Goal: Task Accomplishment & Management: Use online tool/utility

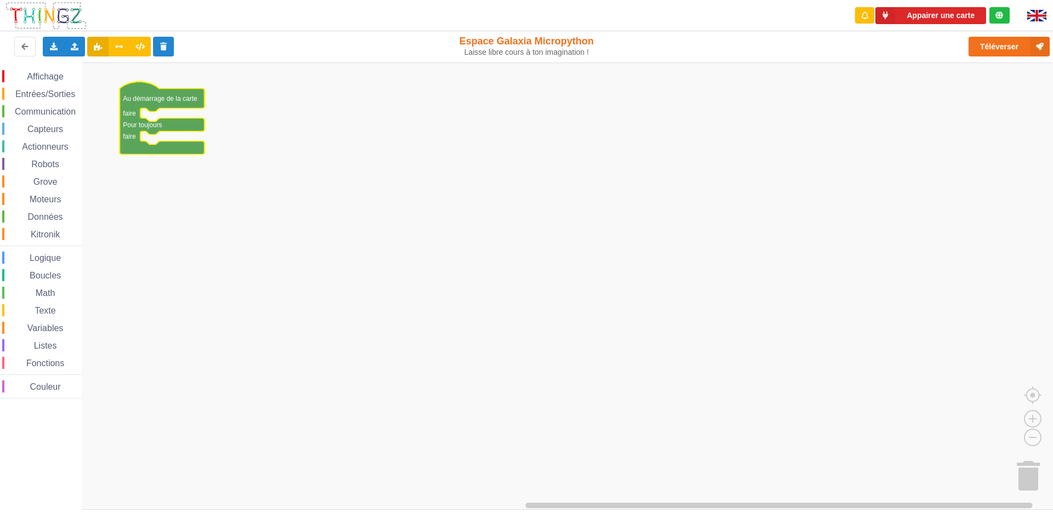
click at [59, 79] on span "Affichage" at bounding box center [44, 76] width 39 height 9
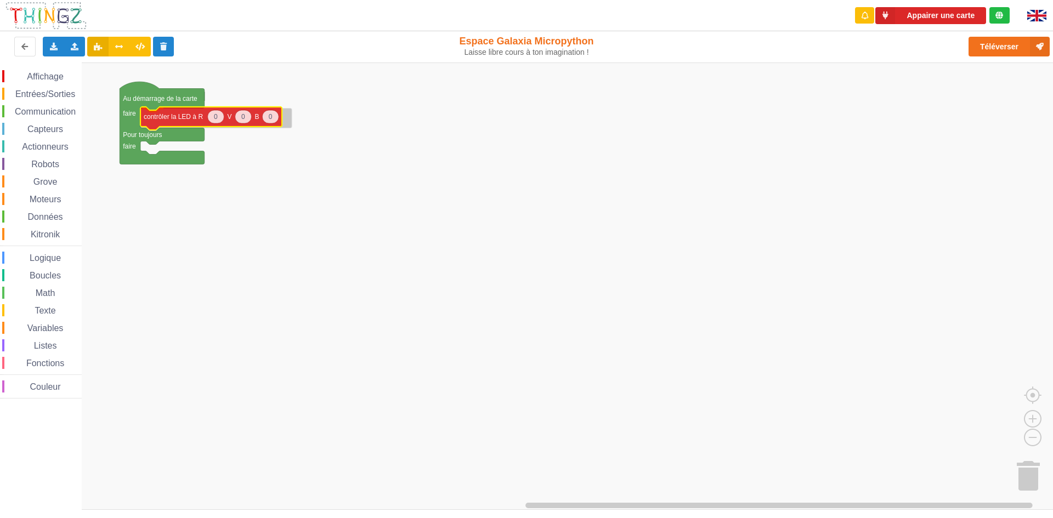
click at [189, 121] on div "Affichage Entrées/Sorties Communication Capteurs Actionneurs Robots Grove Moteu…" at bounding box center [530, 287] width 1061 height 448
click at [47, 80] on span "Affichage" at bounding box center [44, 76] width 39 height 9
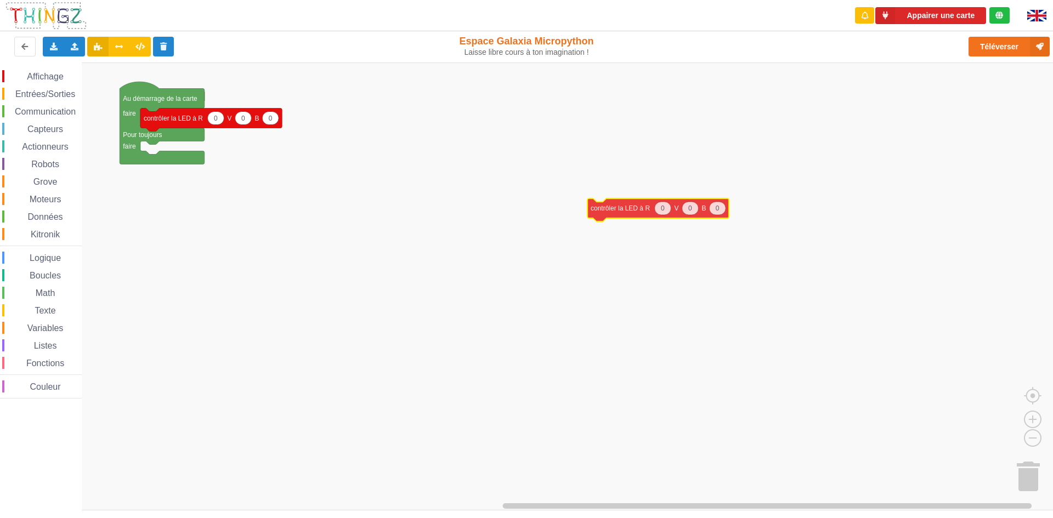
click at [594, 213] on div "Affichage Entrées/Sorties Communication Capteurs Actionneurs Robots Grove Moteu…" at bounding box center [530, 287] width 1061 height 448
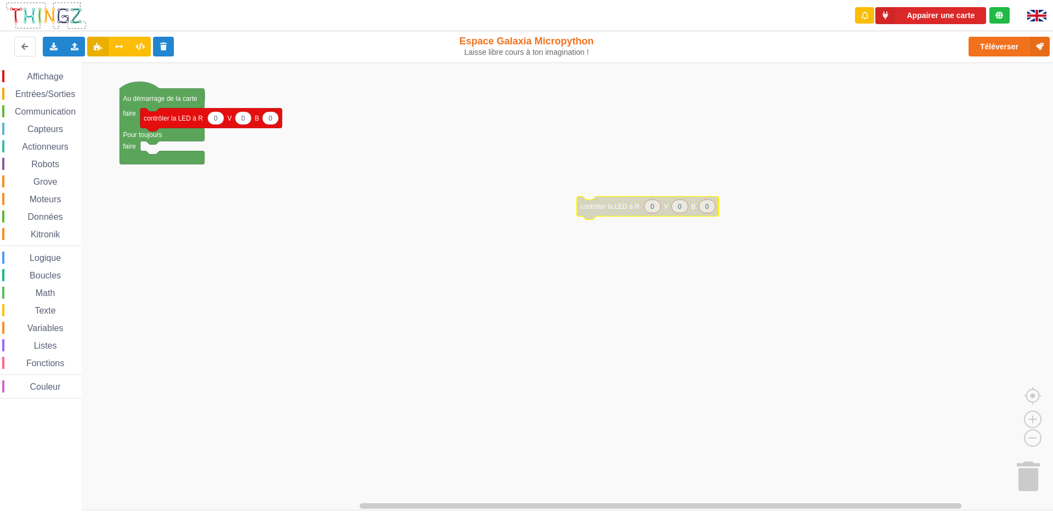
click at [43, 76] on span "Affichage" at bounding box center [44, 76] width 39 height 9
click at [586, 222] on div "Affichage Entrées/Sorties Communication Capteurs Actionneurs Robots Grove Moteu…" at bounding box center [530, 287] width 1061 height 448
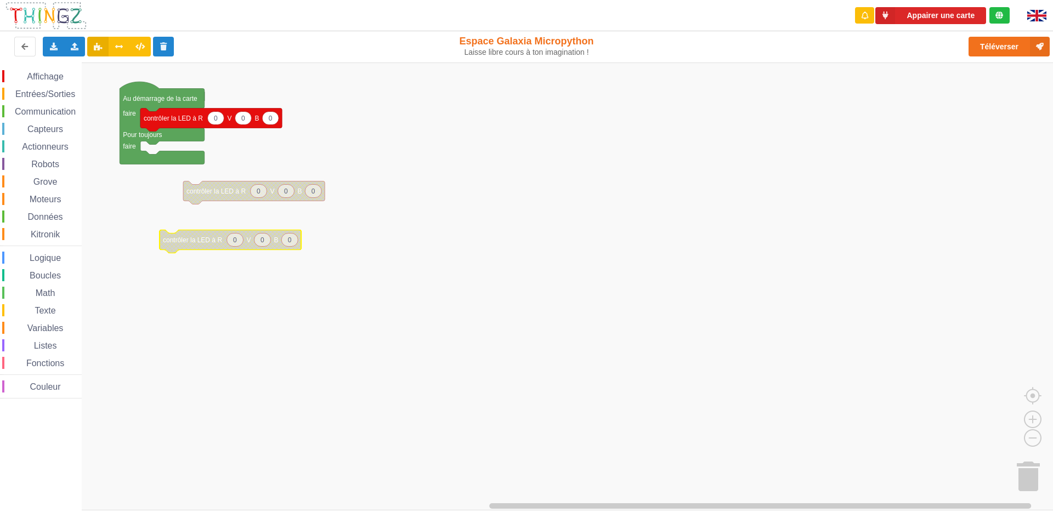
click at [37, 89] on div "Entrées/Sorties" at bounding box center [42, 94] width 80 height 12
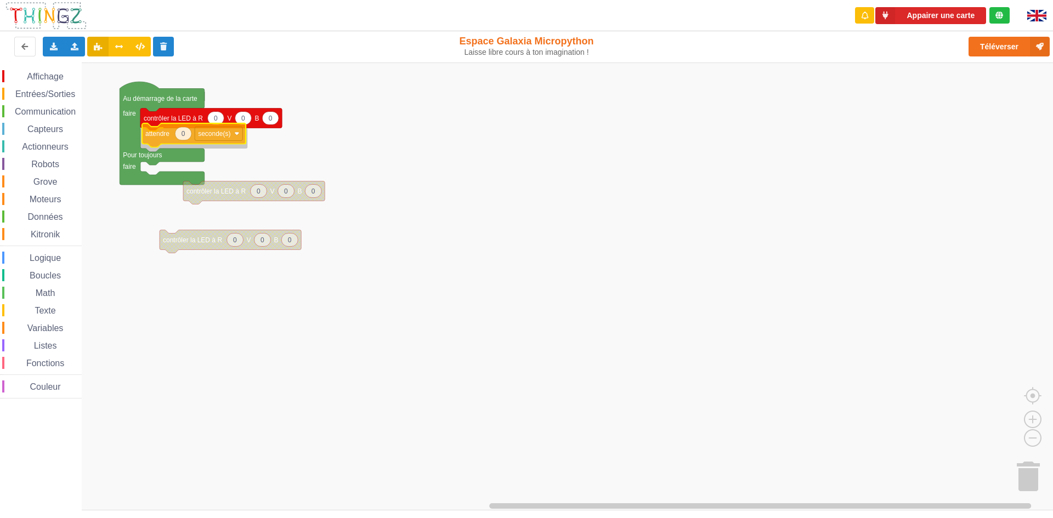
click at [152, 137] on div "Affichage Entrées/Sorties Communication Capteurs Actionneurs Robots Grove Moteu…" at bounding box center [530, 287] width 1061 height 448
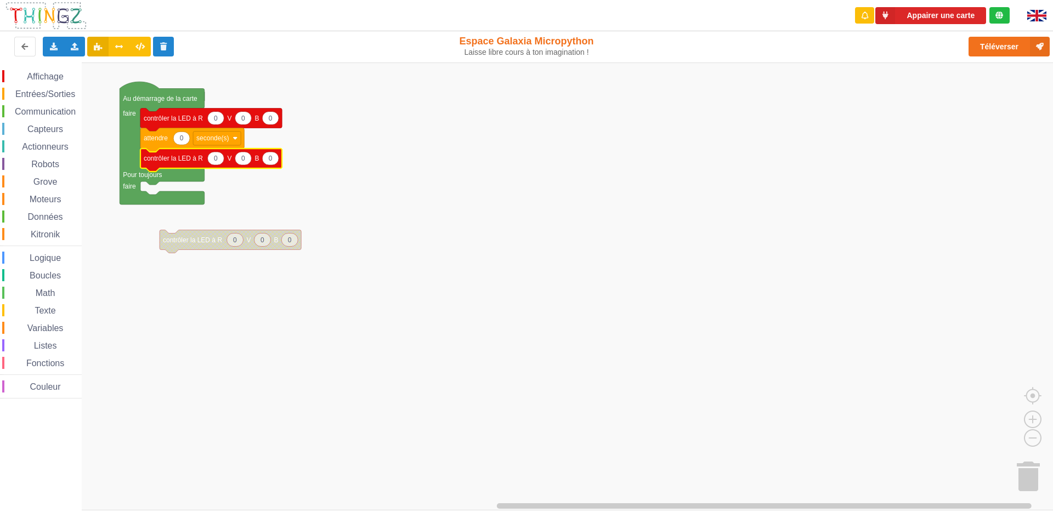
click at [43, 93] on span "Entrées/Sorties" at bounding box center [45, 93] width 63 height 9
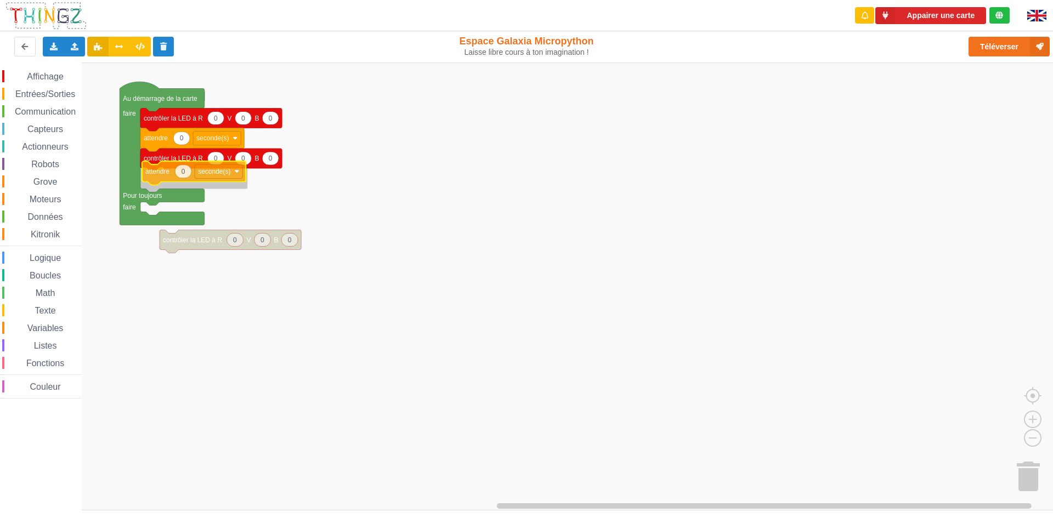
click at [163, 178] on div "Affichage Entrées/Sorties Communication Capteurs Actionneurs Robots Grove Moteu…" at bounding box center [530, 287] width 1061 height 448
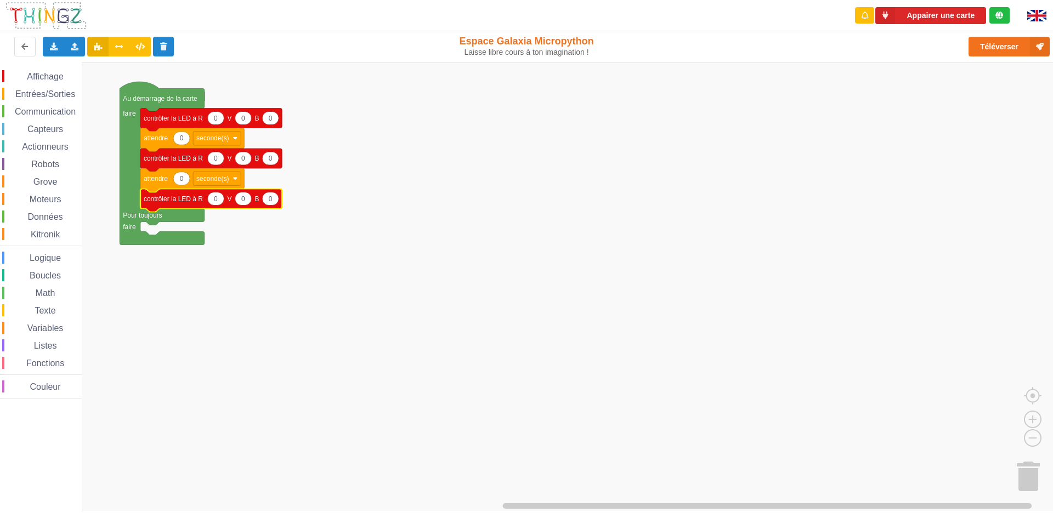
drag, startPoint x: 32, startPoint y: 95, endPoint x: 61, endPoint y: 108, distance: 32.0
click at [61, 108] on div "Affichage Entrées/Sorties Communication Capteurs Actionneurs Robots Grove Moteu…" at bounding box center [41, 234] width 82 height 329
click at [56, 92] on span "Entrées/Sorties" at bounding box center [45, 93] width 63 height 9
click at [528, 121] on div "Affichage Entrées/Sorties Communication Capteurs Actionneurs Robots Grove Moteu…" at bounding box center [530, 287] width 1061 height 448
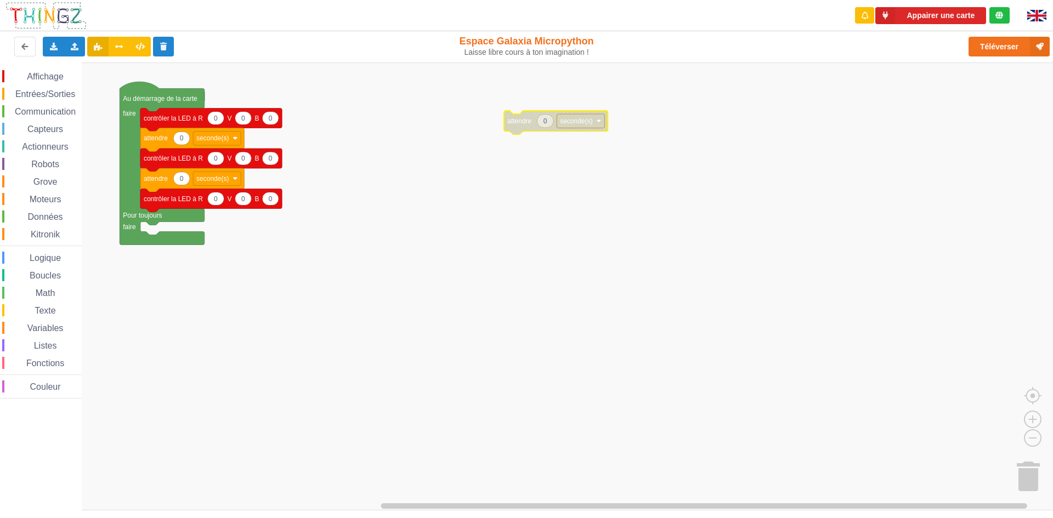
click at [52, 74] on span "Affichage" at bounding box center [44, 76] width 39 height 9
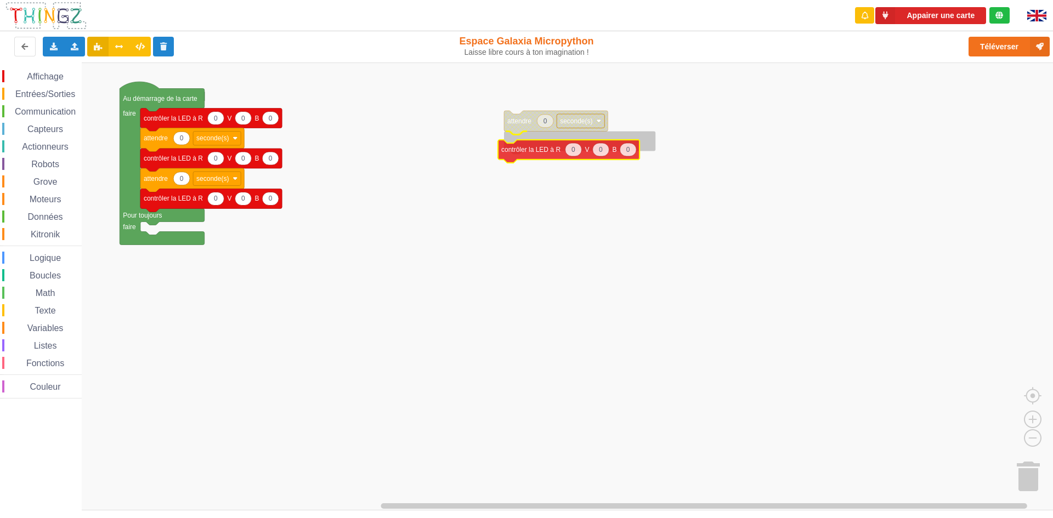
click at [518, 158] on div "Affichage Entrées/Sorties Communication Capteurs Actionneurs Robots Grove Moteu…" at bounding box center [530, 287] width 1061 height 448
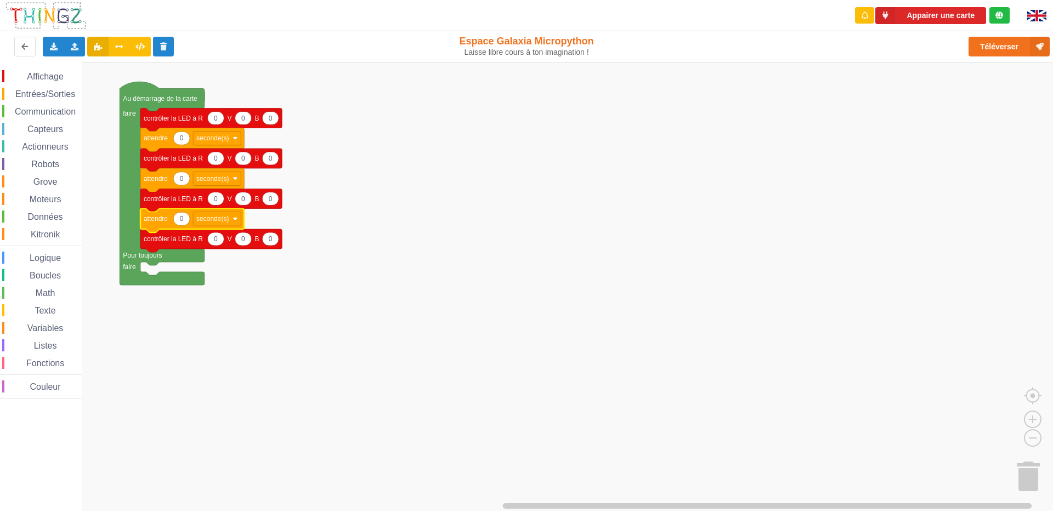
click at [222, 120] on icon "Espace de travail de Blocky" at bounding box center [215, 117] width 16 height 13
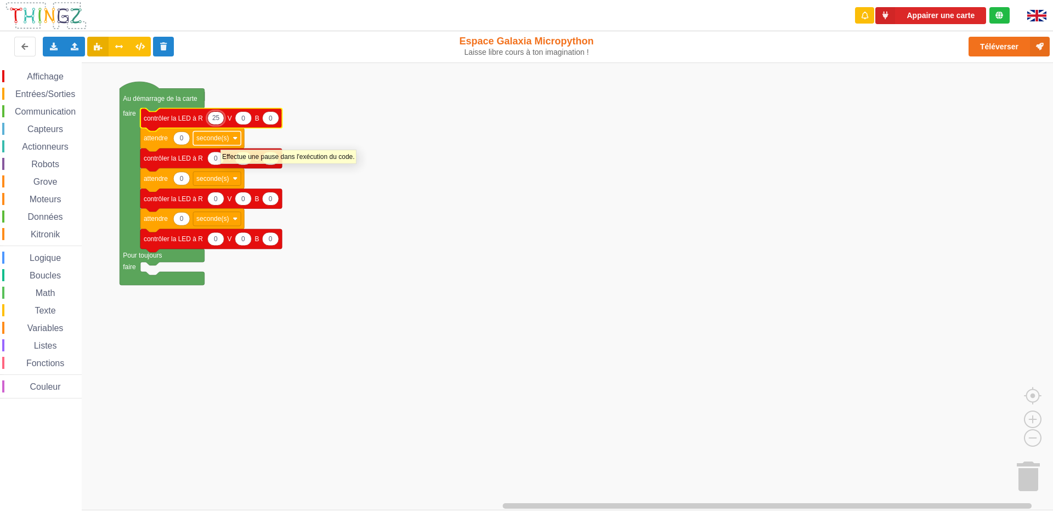
type input "255"
click at [247, 122] on text "0" at bounding box center [247, 118] width 4 height 8
type input "255"
click at [278, 116] on text "0" at bounding box center [278, 118] width 4 height 8
type input "255"
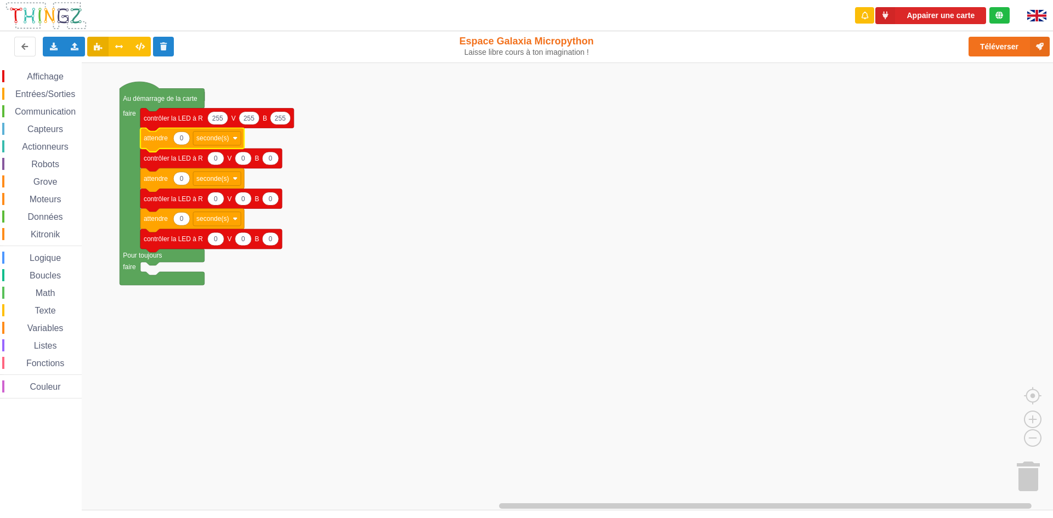
click at [183, 142] on text "0" at bounding box center [182, 138] width 4 height 8
type input "1"
click at [181, 181] on text "0" at bounding box center [182, 179] width 4 height 8
type input "1"
click at [179, 220] on icon "Espace de travail de Blocky" at bounding box center [181, 218] width 16 height 13
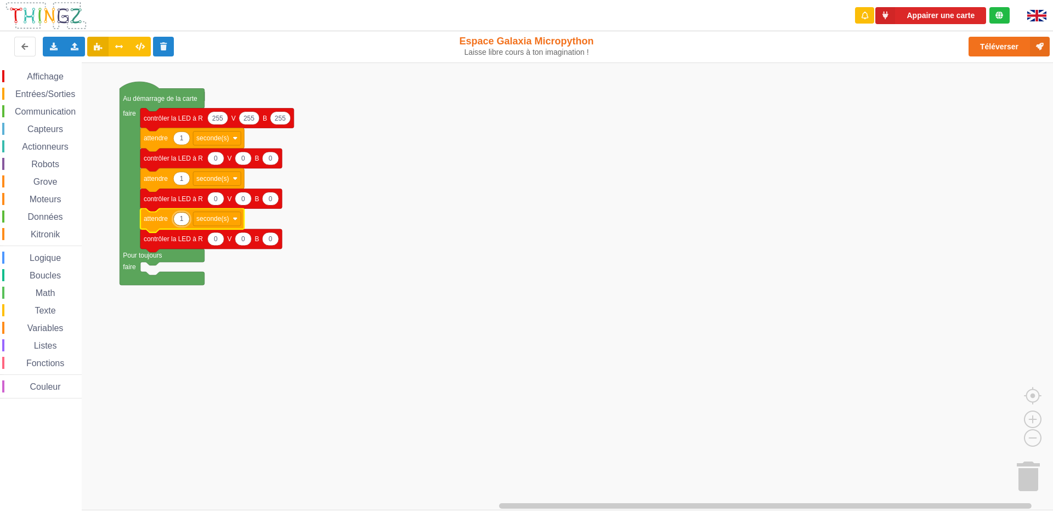
type input "1"
click at [221, 197] on icon "Espace de travail de Blocky" at bounding box center [215, 198] width 16 height 13
type input "255"
click at [249, 202] on icon "Espace de travail de Blocky" at bounding box center [247, 198] width 16 height 13
type input "255"
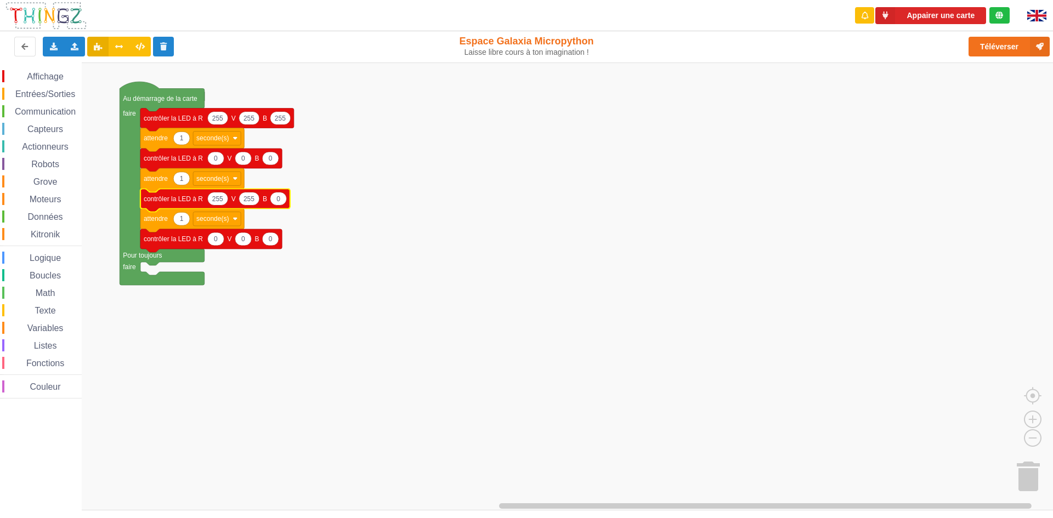
click at [279, 197] on text "0" at bounding box center [278, 199] width 4 height 8
type input "255"
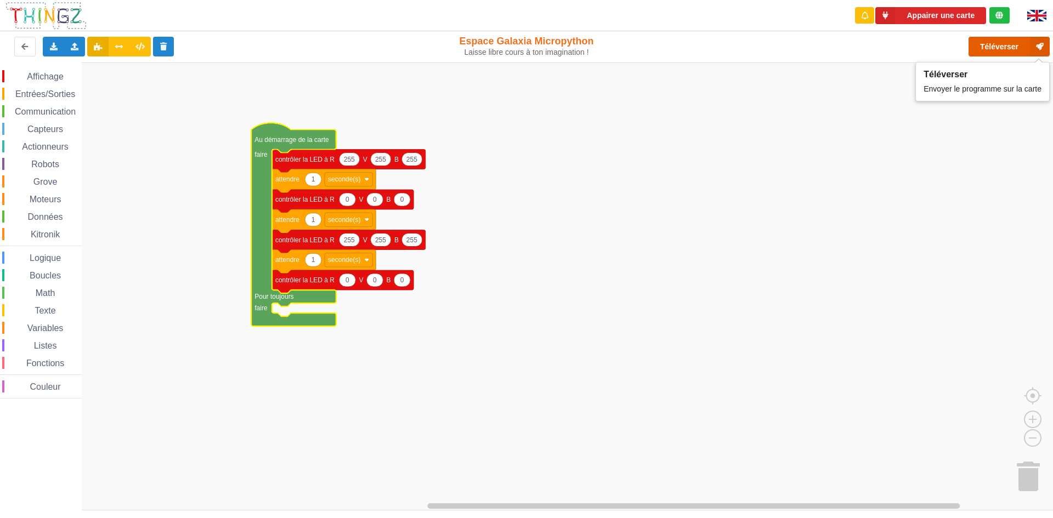
click at [1024, 45] on button "Téléverser" at bounding box center [1009, 47] width 81 height 20
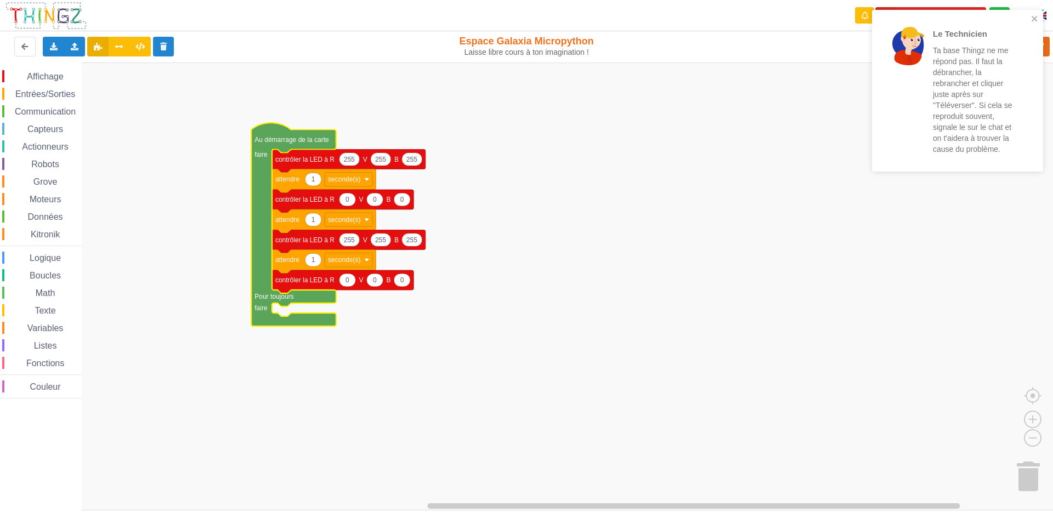
click at [1030, 13] on div "Le Technicien Ta base Thingz ne me répond pas. Il faut la débrancher, la rebran…" at bounding box center [957, 91] width 171 height 162
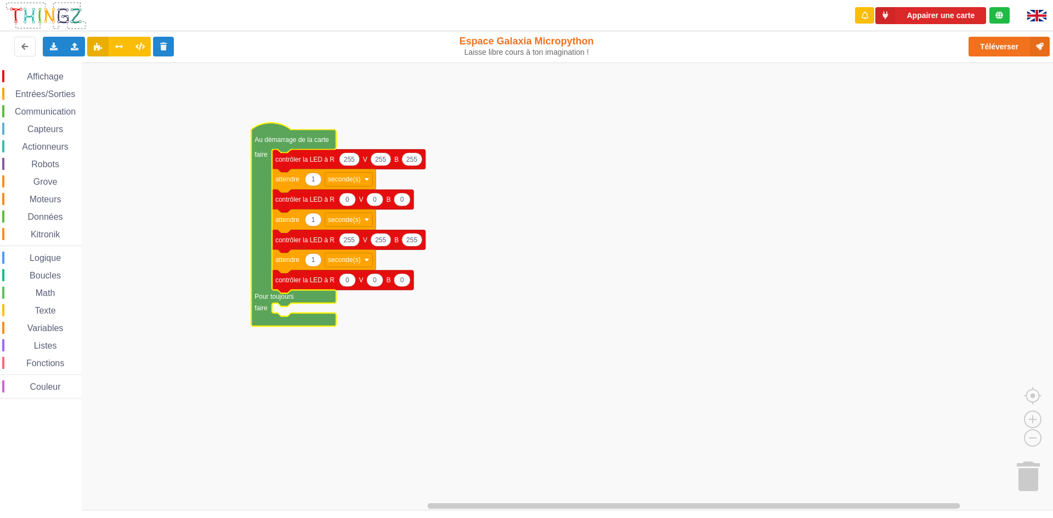
click at [1013, 44] on div "Le Technicien Ta base Thingz ne me répond pas. Il faut la débrancher, la rebran…" at bounding box center [526, 251] width 1069 height 518
click at [935, 14] on button "Appairer une carte" at bounding box center [930, 15] width 111 height 17
click at [990, 40] on button "Téléverser" at bounding box center [1009, 47] width 81 height 20
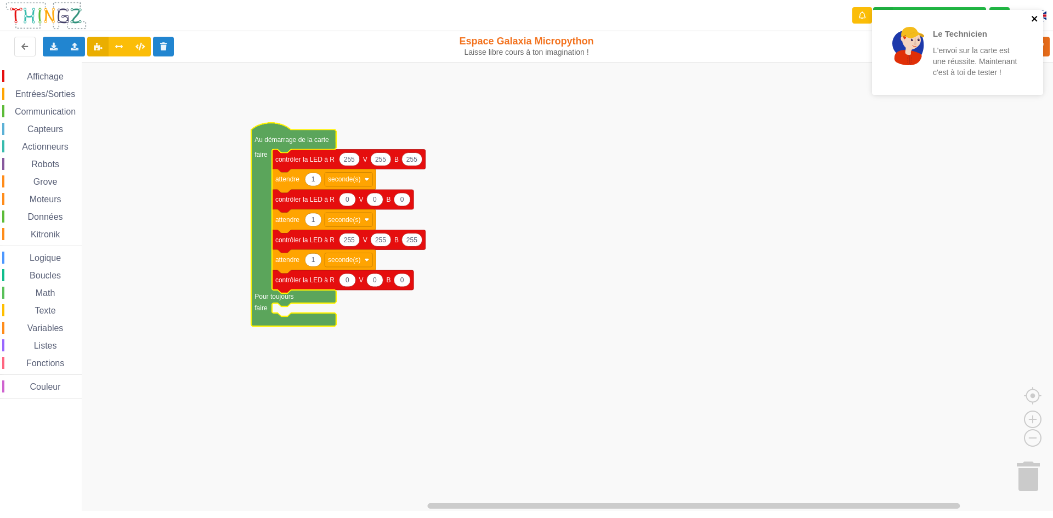
click at [1035, 17] on icon "close" at bounding box center [1035, 18] width 8 height 9
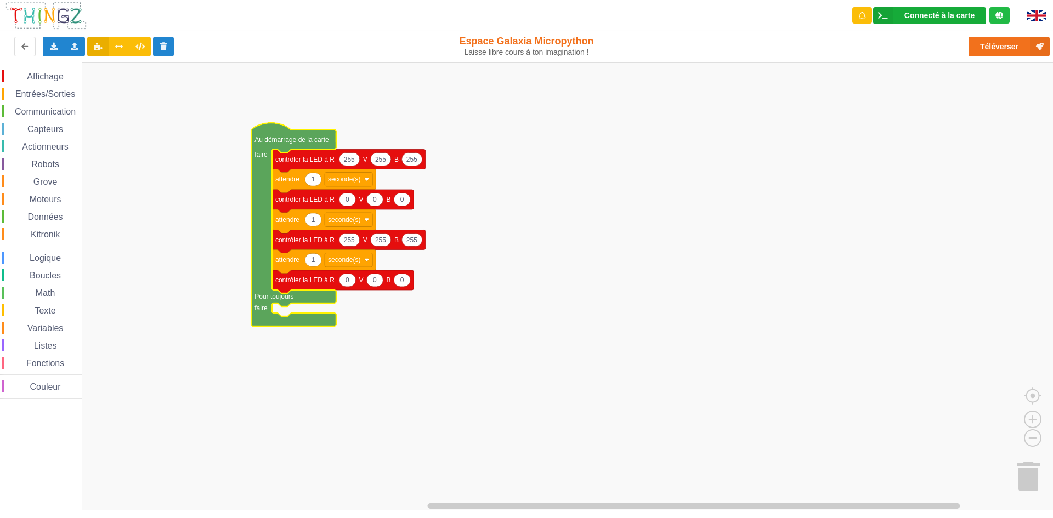
click at [875, 10] on icon at bounding box center [883, 15] width 20 height 17
click at [907, 136] on div "Réglages Ouvrir le moniteur automatiquement Connexion automatique Connecter Déc…" at bounding box center [950, 101] width 155 height 147
click at [1009, 46] on button "Téléverser" at bounding box center [1009, 47] width 81 height 20
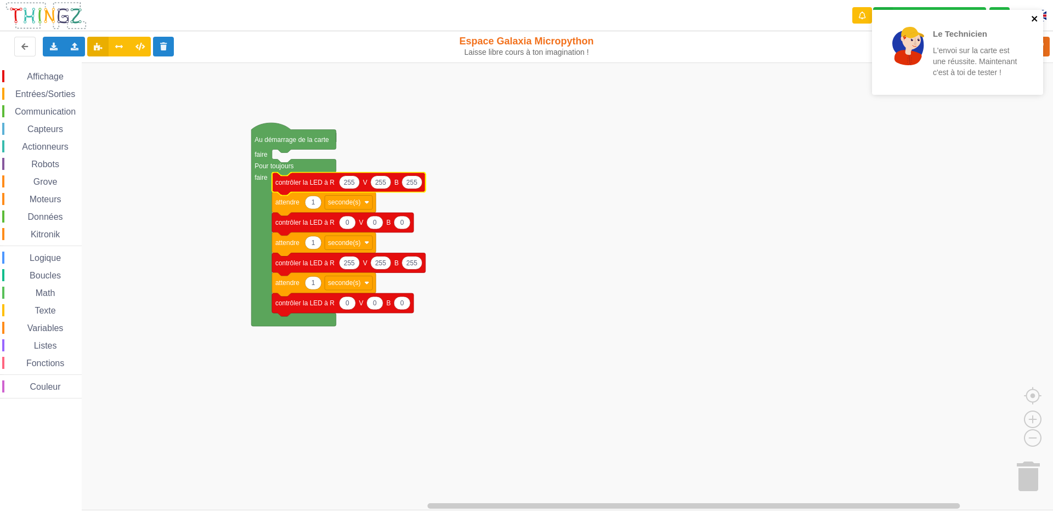
click at [1034, 15] on icon "close" at bounding box center [1035, 18] width 8 height 9
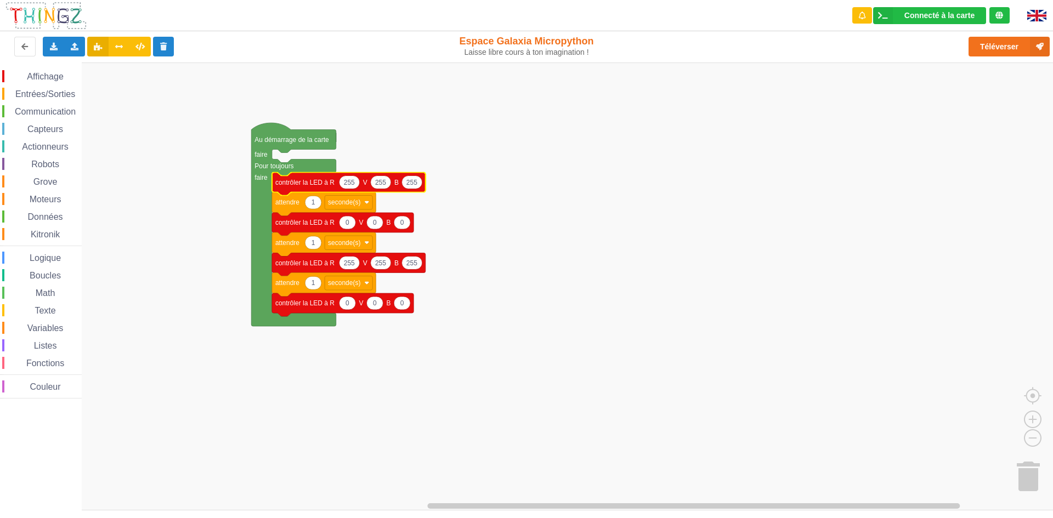
click at [908, 15] on div "Connecté à la carte" at bounding box center [940, 16] width 70 height 8
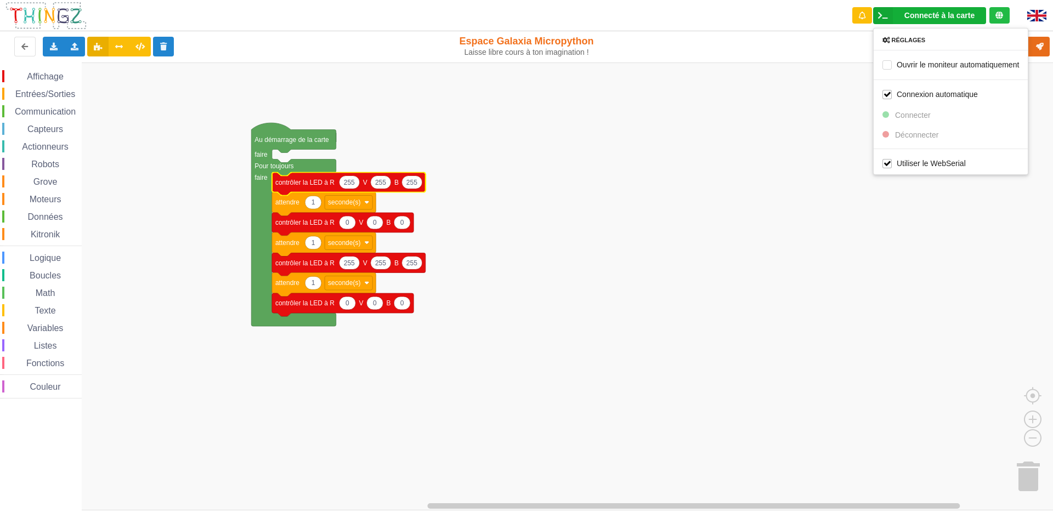
click at [1036, 61] on div "Téléverser" at bounding box center [842, 46] width 432 height 35
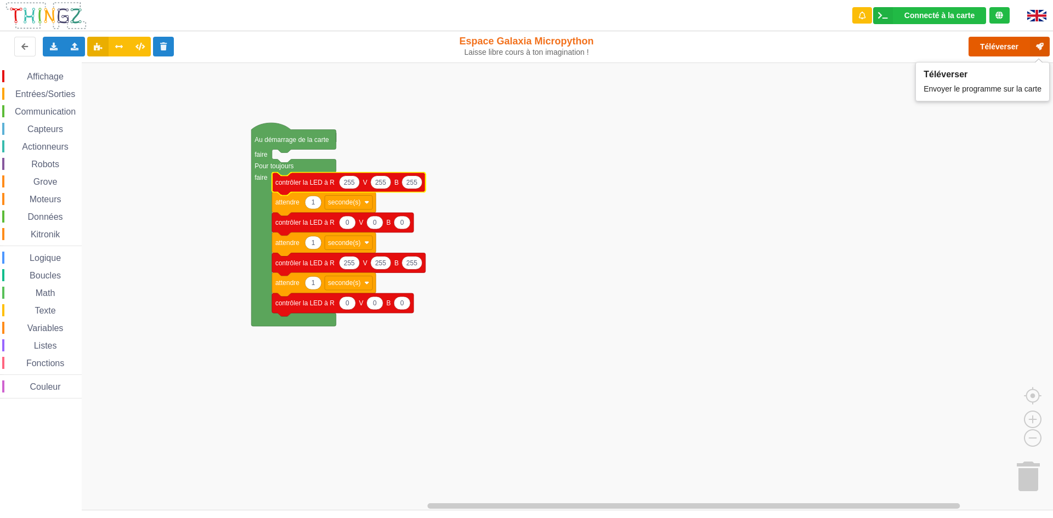
click at [1022, 48] on button "Téléverser" at bounding box center [1009, 47] width 81 height 20
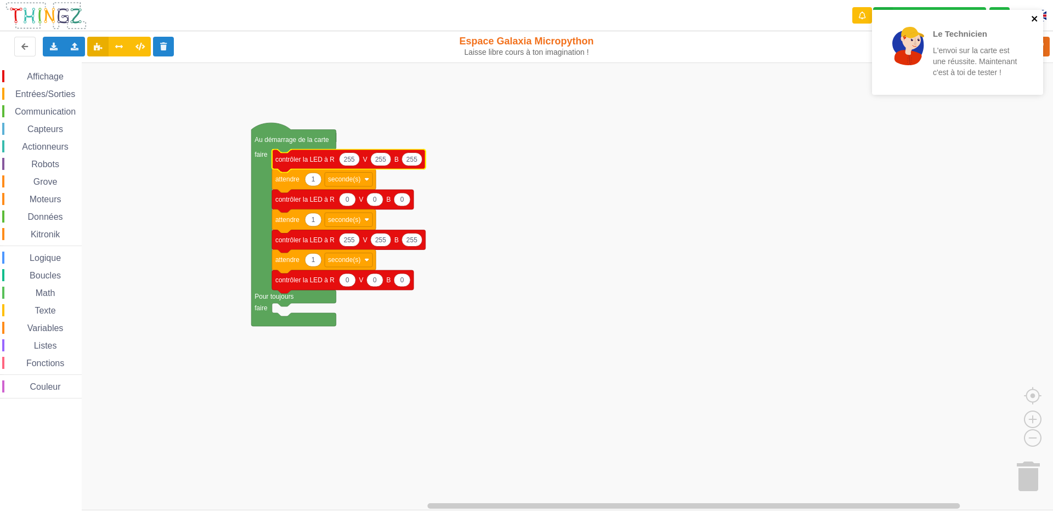
click at [1037, 19] on icon "close" at bounding box center [1035, 18] width 8 height 9
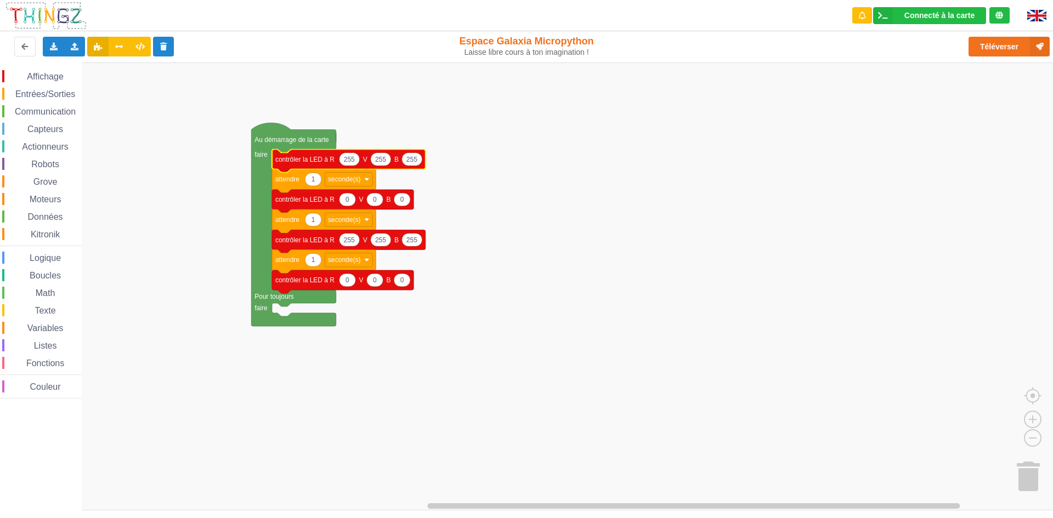
click at [48, 180] on span "Grove" at bounding box center [45, 181] width 27 height 9
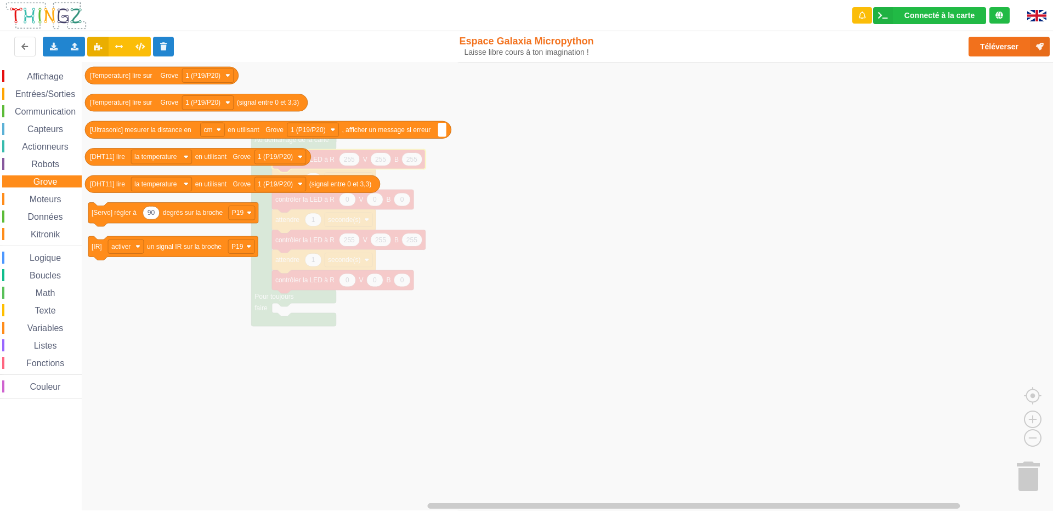
click at [43, 389] on span "Couleur" at bounding box center [46, 386] width 34 height 9
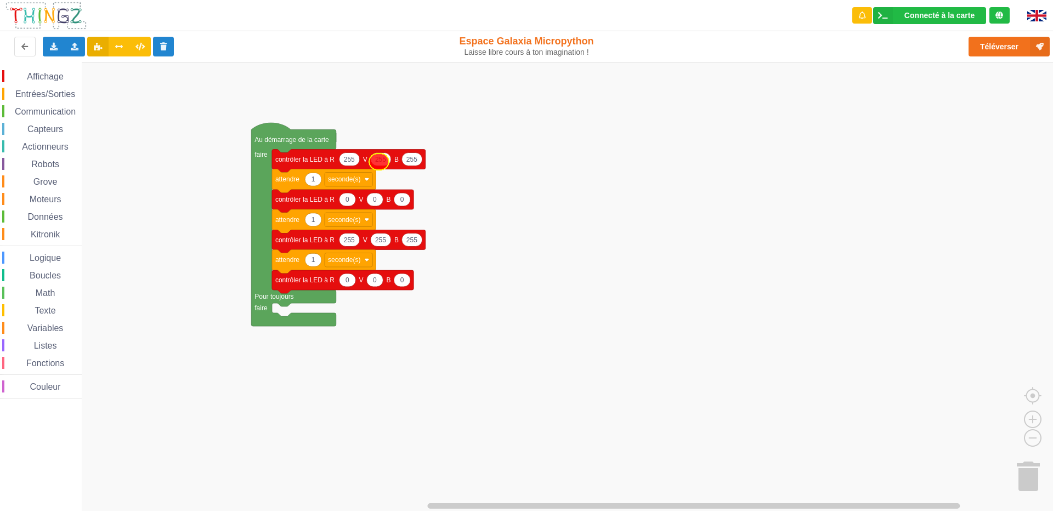
click at [378, 166] on div "Affichage Entrées/Sorties Communication Capteurs Actionneurs Robots Grove Moteu…" at bounding box center [530, 287] width 1061 height 448
click at [41, 389] on span "Couleur" at bounding box center [46, 386] width 34 height 9
click at [0, 224] on div "Affichage Entrées/Sorties Communication Capteurs Actionneurs Robots Grove Moteu…" at bounding box center [530, 287] width 1061 height 448
click at [1019, 43] on button "Téléverser" at bounding box center [1009, 47] width 81 height 20
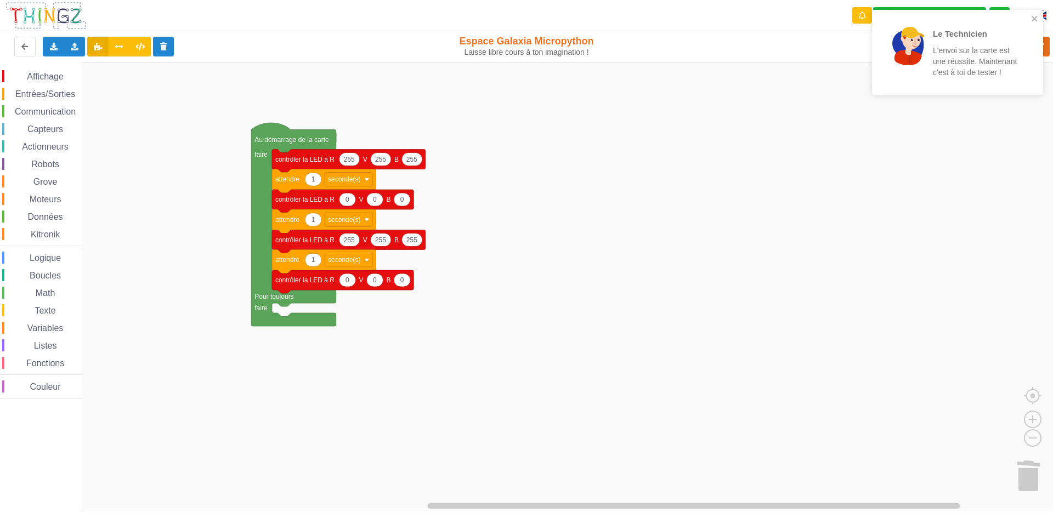
click at [988, 66] on p "L'envoi sur la carte est une réussite. Maintenant c'est à toi de tester !" at bounding box center [976, 61] width 86 height 33
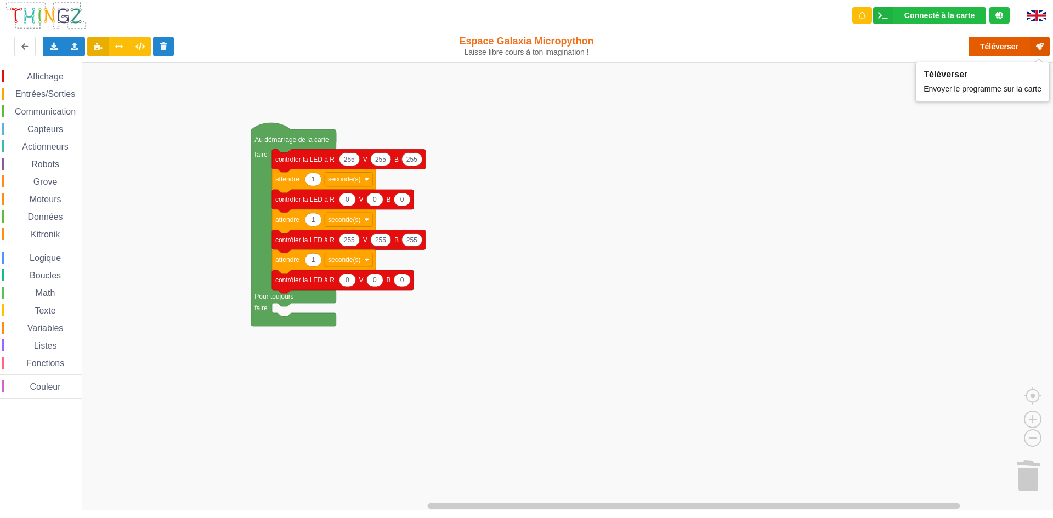
click at [994, 43] on button "Téléverser" at bounding box center [1009, 47] width 81 height 20
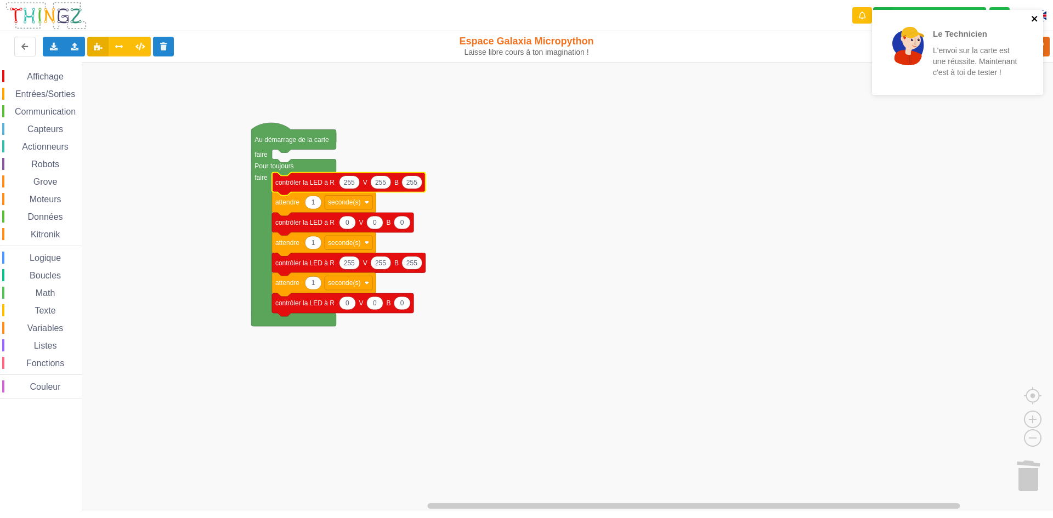
click at [1037, 15] on icon "close" at bounding box center [1035, 18] width 8 height 9
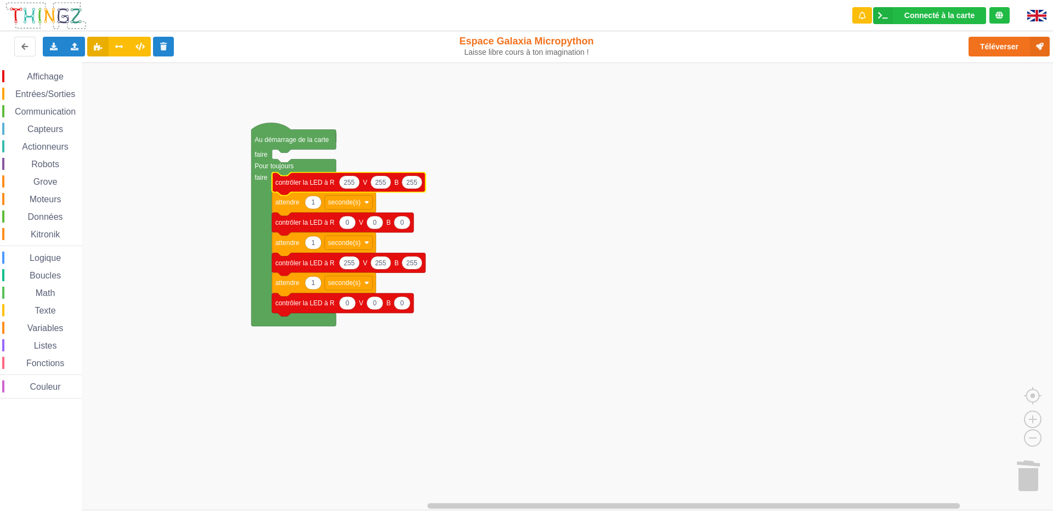
click at [1015, 42] on div "Le Technicien L'envoi sur la carte est une réussite. Maintenant c'est à toi de …" at bounding box center [958, 56] width 176 height 97
click at [1013, 41] on button "Téléverser" at bounding box center [1009, 47] width 81 height 20
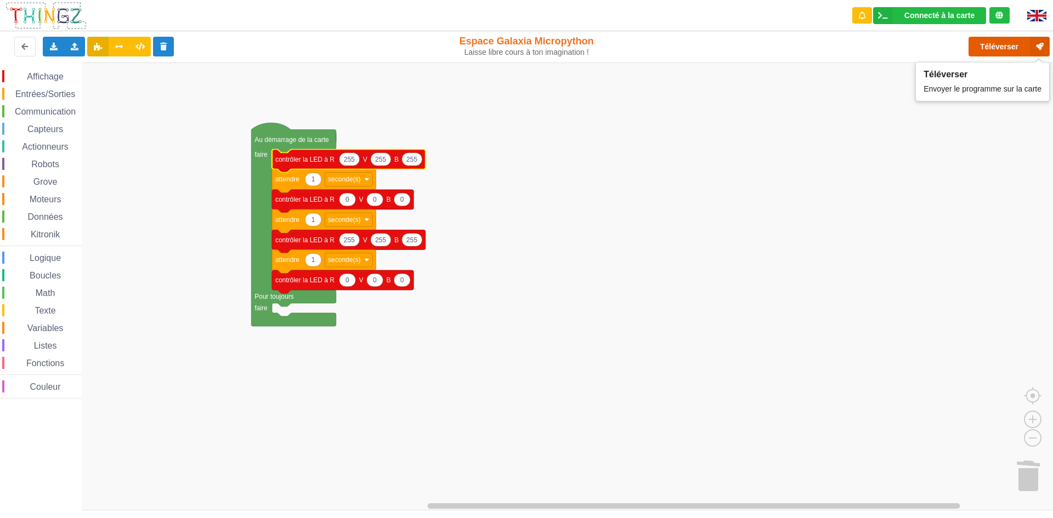
click at [1010, 44] on button "Téléverser" at bounding box center [1009, 47] width 81 height 20
click at [75, 41] on div "Importer un assemblage de blocs Importer du code Python" at bounding box center [74, 47] width 21 height 20
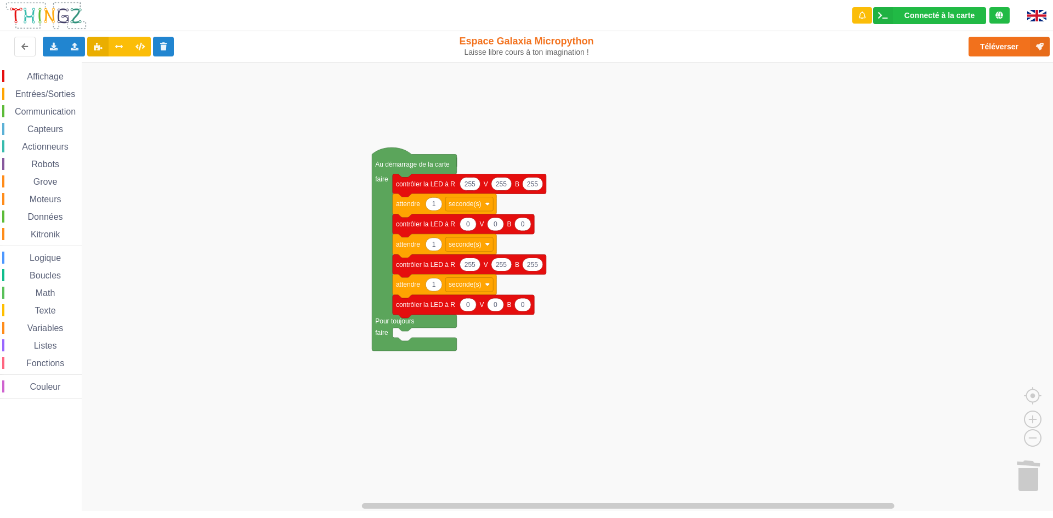
click at [341, 149] on div "Affichage Entrées/Sorties Communication Capteurs Actionneurs Robots Grove Moteu…" at bounding box center [530, 287] width 1061 height 448
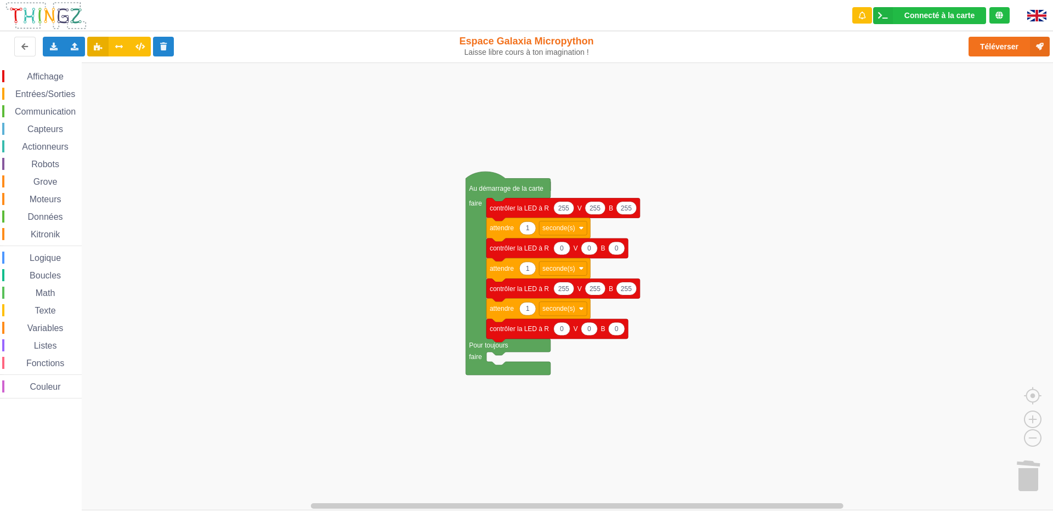
click at [1036, 9] on div at bounding box center [1040, 15] width 42 height 31
click at [1038, 13] on img at bounding box center [1036, 16] width 19 height 12
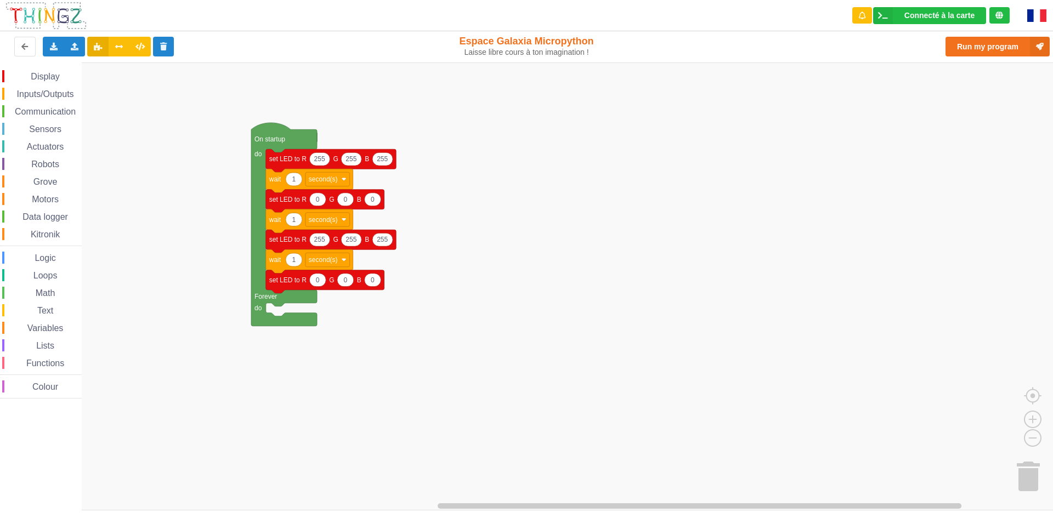
click at [1043, 15] on img at bounding box center [1036, 15] width 19 height 13
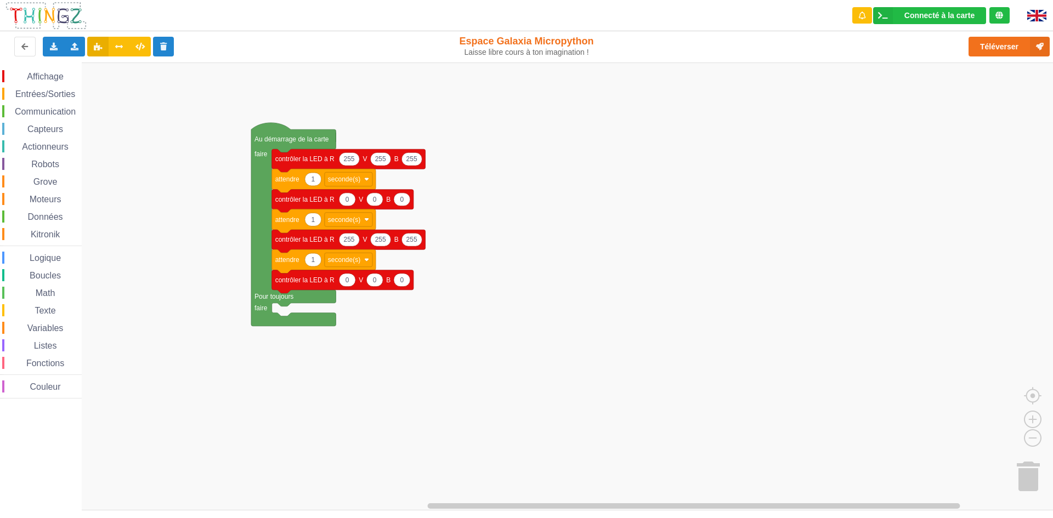
click at [1038, 10] on img at bounding box center [1036, 16] width 19 height 12
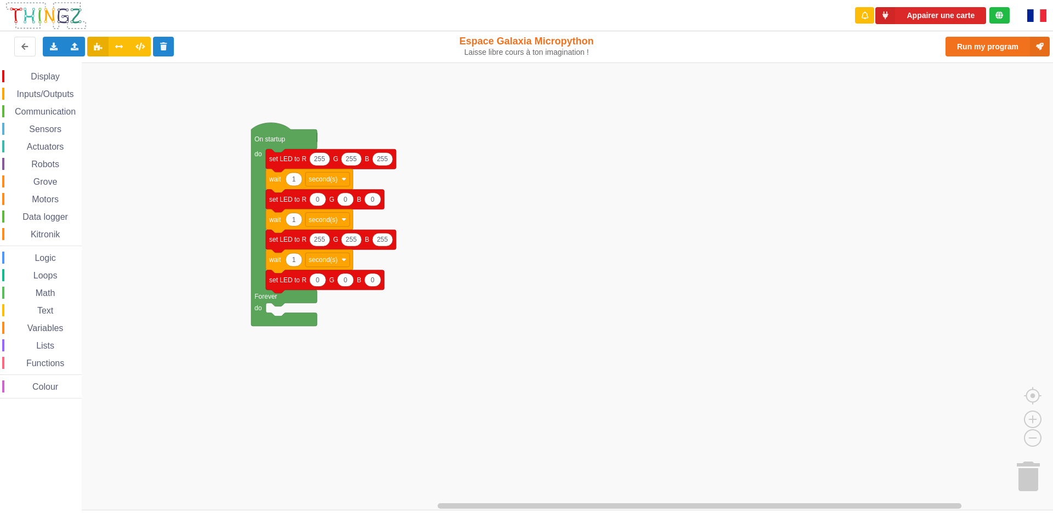
click at [1038, 10] on img at bounding box center [1036, 15] width 19 height 13
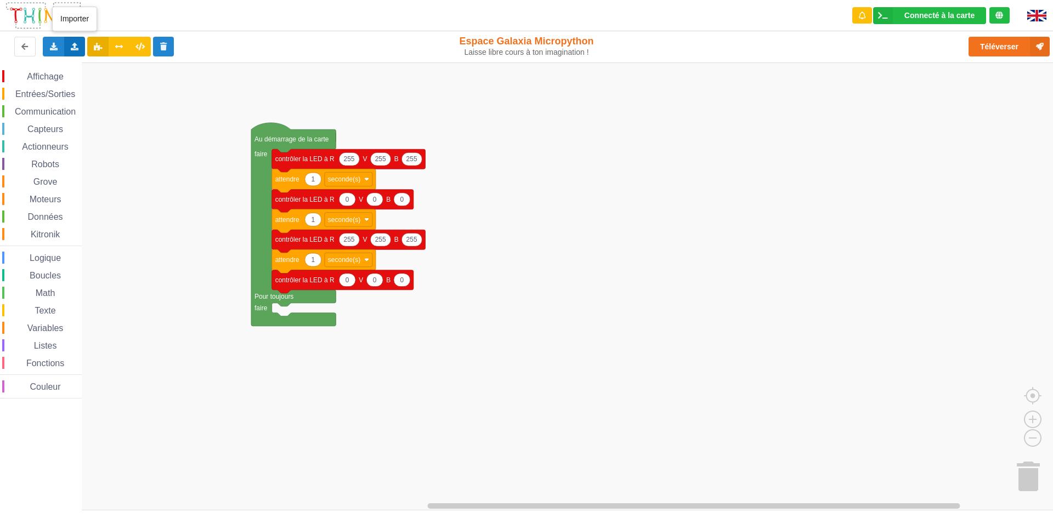
click at [76, 47] on icon at bounding box center [74, 46] width 9 height 7
click at [127, 83] on span "Importer du code Python" at bounding box center [136, 86] width 84 height 9
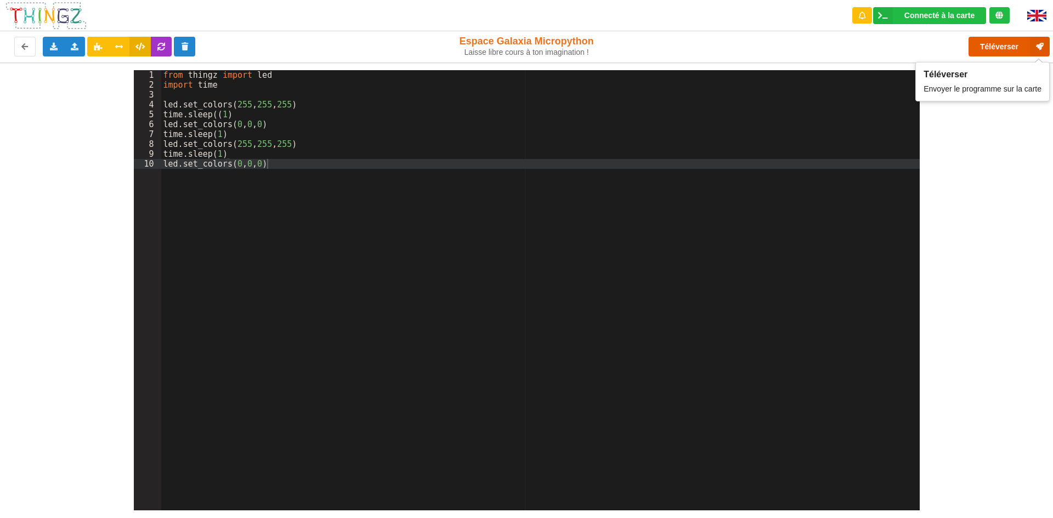
click at [1022, 37] on button "Téléverser" at bounding box center [1009, 47] width 81 height 20
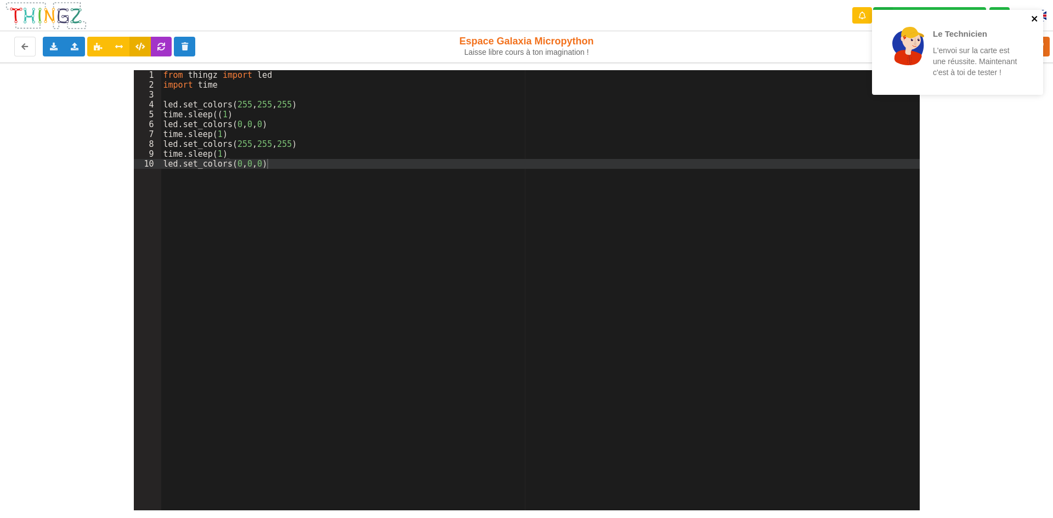
click at [1033, 20] on icon "close" at bounding box center [1034, 18] width 5 height 5
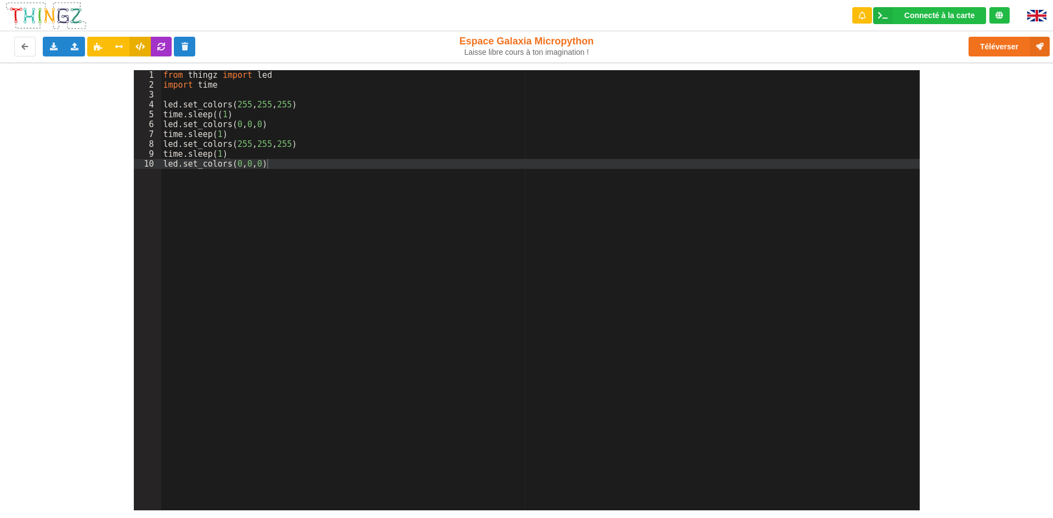
click at [1008, 122] on div "1 2 3 4 5 6 7 8 9 10 from thingz import led import time led . set_colors ( 255 …" at bounding box center [526, 287] width 1069 height 448
drag, startPoint x: 732, startPoint y: 353, endPoint x: 741, endPoint y: 353, distance: 8.8
drag, startPoint x: 741, startPoint y: 358, endPoint x: 981, endPoint y: 196, distance: 290.0
click at [981, 196] on div "1 2 3 4 5 6 7 8 9 10 from thingz import led import time led . set_colors ( 255 …" at bounding box center [526, 287] width 1069 height 448
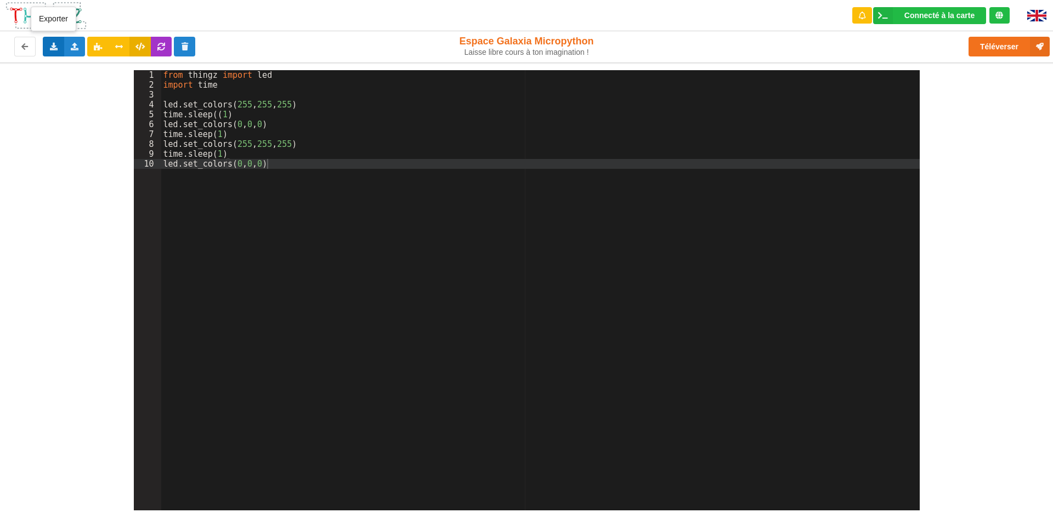
click at [51, 49] on icon at bounding box center [53, 46] width 9 height 7
click at [83, 88] on span "Exporter le code Python" at bounding box center [108, 86] width 82 height 9
click at [74, 47] on icon at bounding box center [74, 46] width 9 height 7
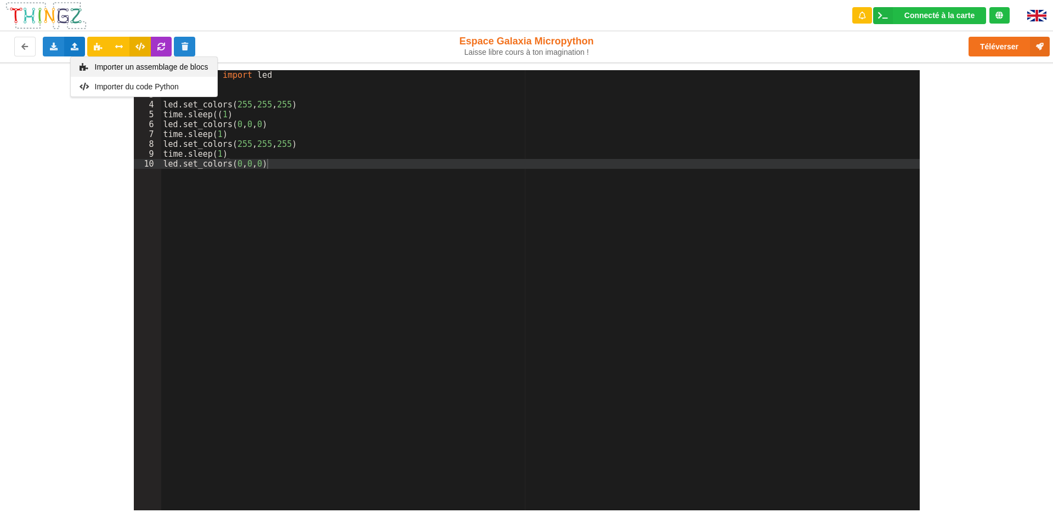
click at [131, 69] on span "Importer un assemblage de blocs" at bounding box center [151, 67] width 114 height 9
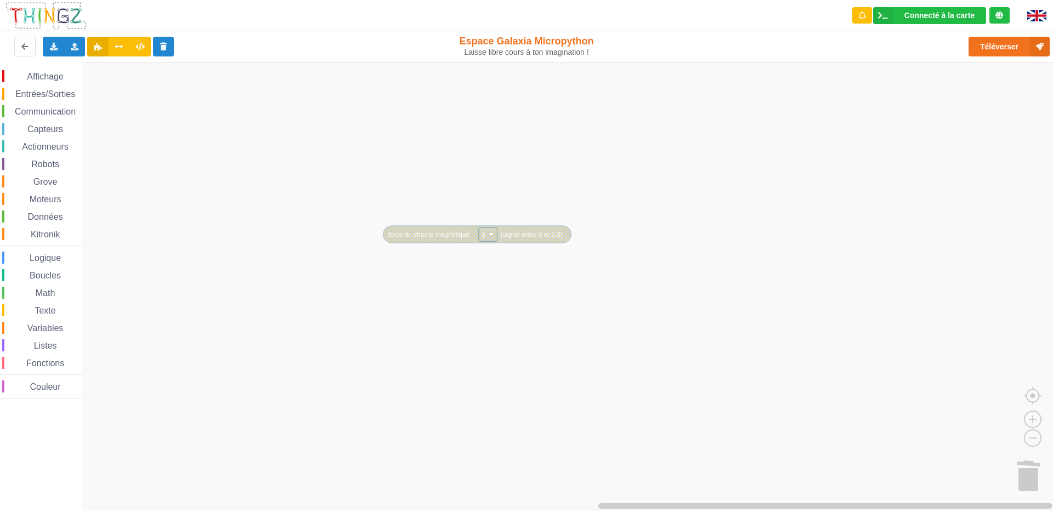
click at [329, 230] on rect "Espace de travail de Blocky" at bounding box center [530, 287] width 1061 height 448
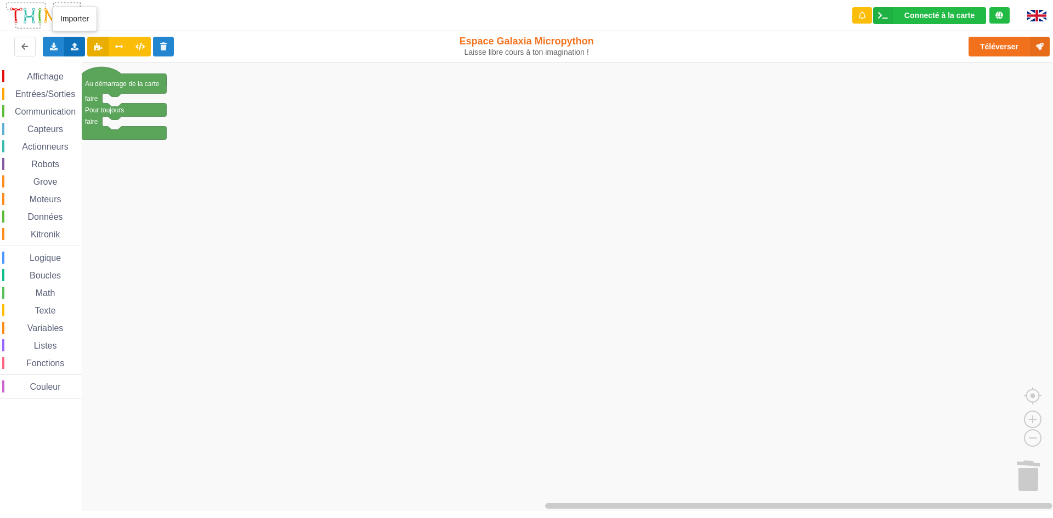
click at [79, 52] on div "Importer un assemblage de blocs Importer du code Python" at bounding box center [74, 47] width 21 height 20
click at [144, 76] on div "Importer un assemblage de blocs" at bounding box center [144, 67] width 146 height 20
click at [77, 43] on icon at bounding box center [74, 46] width 9 height 7
click at [76, 39] on div "Importer un assemblage de blocs Importer du code Python" at bounding box center [74, 47] width 21 height 20
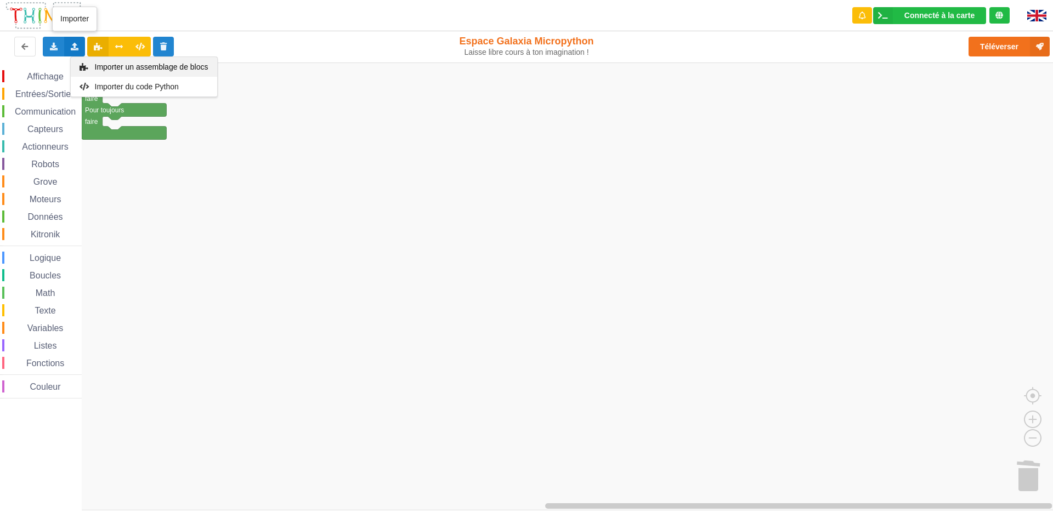
click at [138, 70] on span "Importer un assemblage de blocs" at bounding box center [151, 67] width 114 height 9
click at [76, 46] on icon at bounding box center [74, 46] width 9 height 7
click at [114, 84] on span "Importer du code Python" at bounding box center [136, 86] width 84 height 9
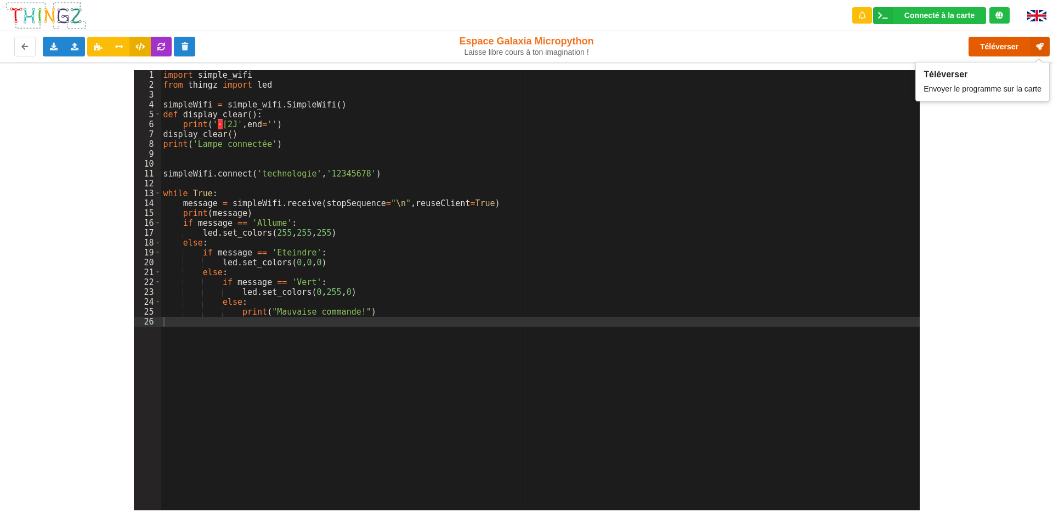
click at [996, 37] on button "Téléverser" at bounding box center [1009, 47] width 81 height 20
click at [71, 37] on div "Importer un assemblage de blocs Importer du code Python" at bounding box center [74, 47] width 21 height 20
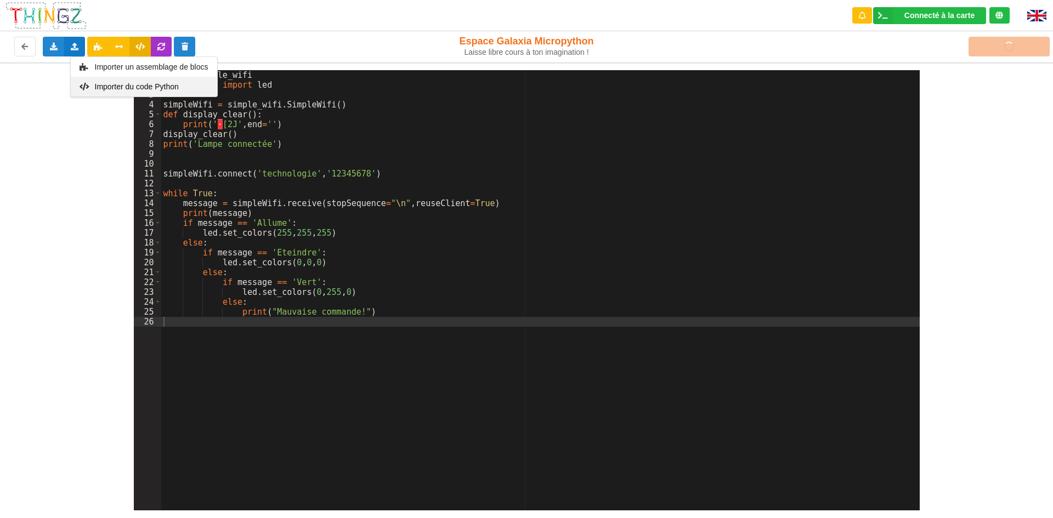
click at [77, 84] on div "Importer du code Python" at bounding box center [144, 87] width 146 height 20
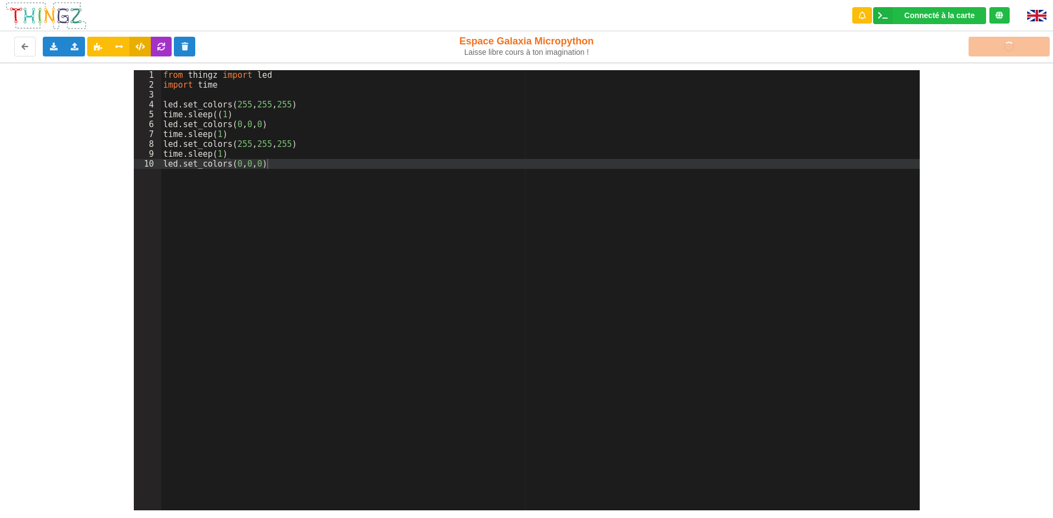
click at [1009, 48] on div "Téléverser" at bounding box center [842, 46] width 432 height 35
click at [926, 12] on div "Connecté à la carte" at bounding box center [940, 16] width 70 height 8
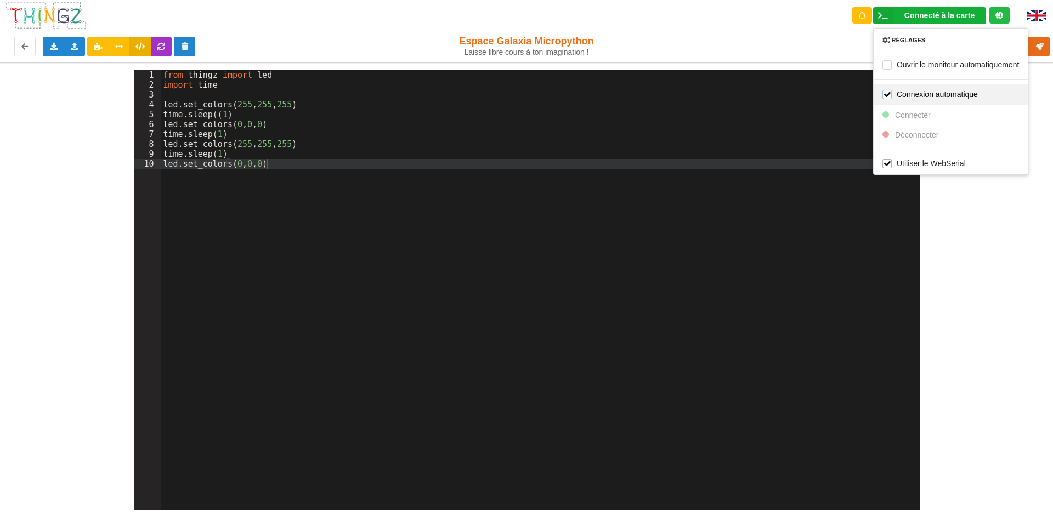
click at [948, 90] on label "Connexion automatique" at bounding box center [930, 93] width 95 height 9
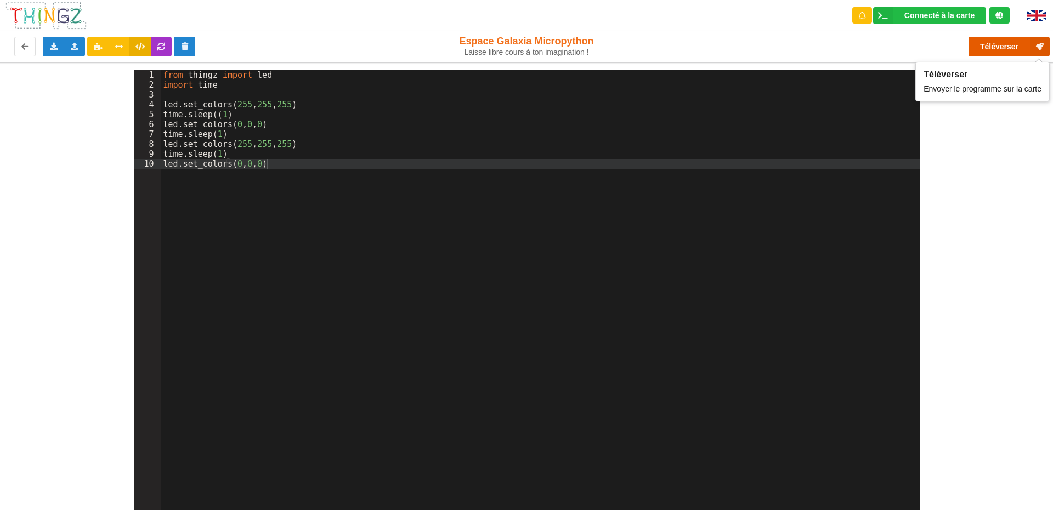
click at [1002, 49] on button "Téléverser" at bounding box center [1009, 47] width 81 height 20
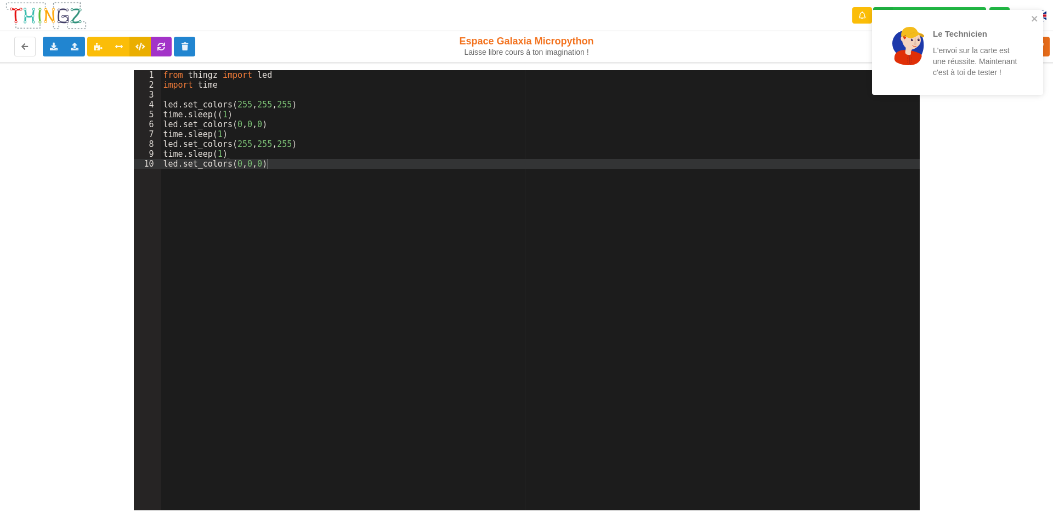
drag, startPoint x: 1031, startPoint y: 12, endPoint x: 1032, endPoint y: 31, distance: 19.2
click at [1032, 12] on div "Le Technicien L'envoi sur la carte est une réussite. Maintenant c'est à toi de …" at bounding box center [957, 52] width 171 height 85
click at [1034, 24] on button "close" at bounding box center [1035, 19] width 8 height 10
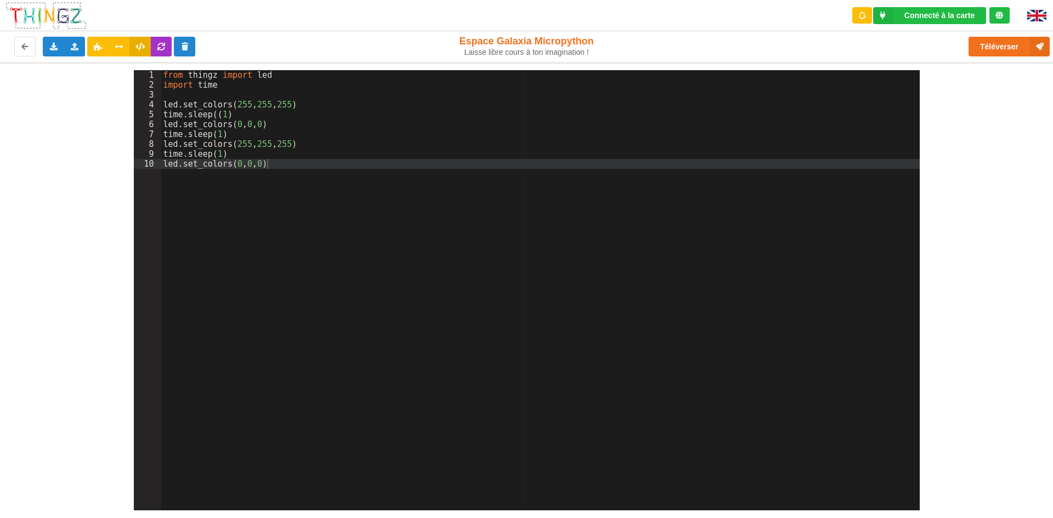
click at [1014, 47] on div "Le Technicien L'envoi sur la carte est une réussite. Maintenant c'est à toi de …" at bounding box center [958, 56] width 176 height 97
click at [1010, 47] on button "Téléverser" at bounding box center [1009, 47] width 81 height 20
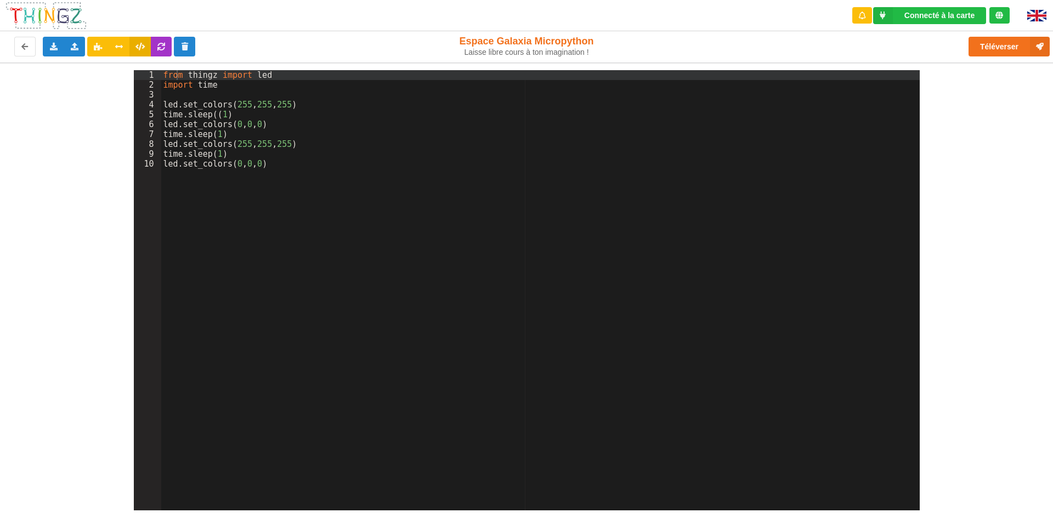
drag, startPoint x: 175, startPoint y: 78, endPoint x: 27, endPoint y: 472, distance: 421.1
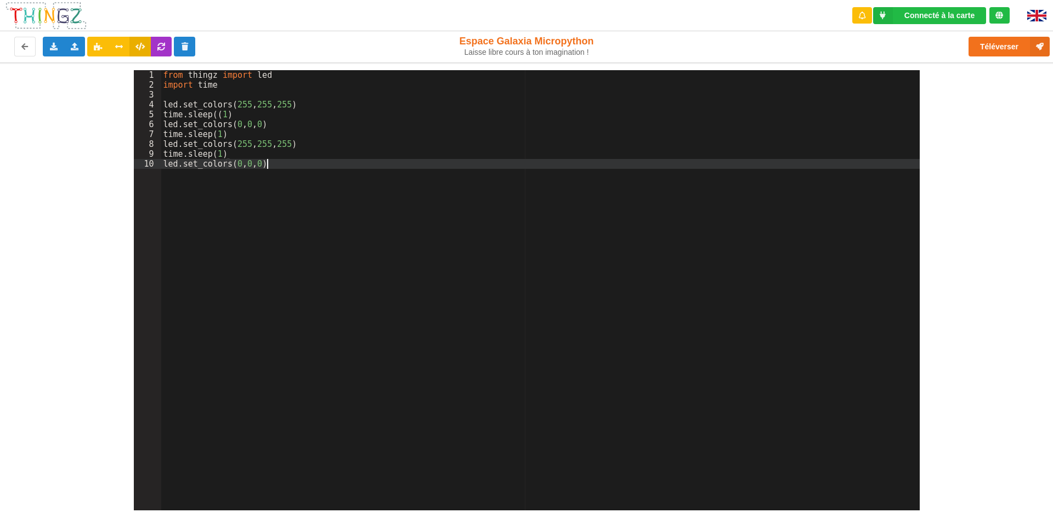
drag, startPoint x: 365, startPoint y: 162, endPoint x: 251, endPoint y: 210, distance: 123.5
click at [251, 210] on div "from thingz import led import time led . set_colors ( 255 , 255 , 255 ) time . …" at bounding box center [540, 300] width 759 height 460
click at [1010, 42] on button "Téléverser" at bounding box center [1009, 47] width 81 height 20
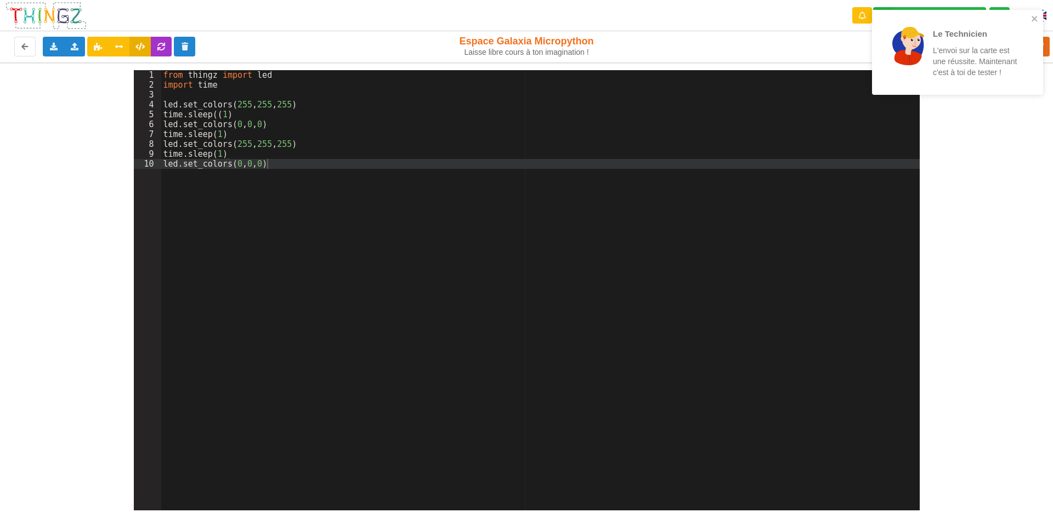
drag, startPoint x: 16, startPoint y: 511, endPoint x: 0, endPoint y: 544, distance: 37.3
click at [135, 504] on div "1 2 3 4 5 6 7 8 9 10" at bounding box center [147, 300] width 27 height 460
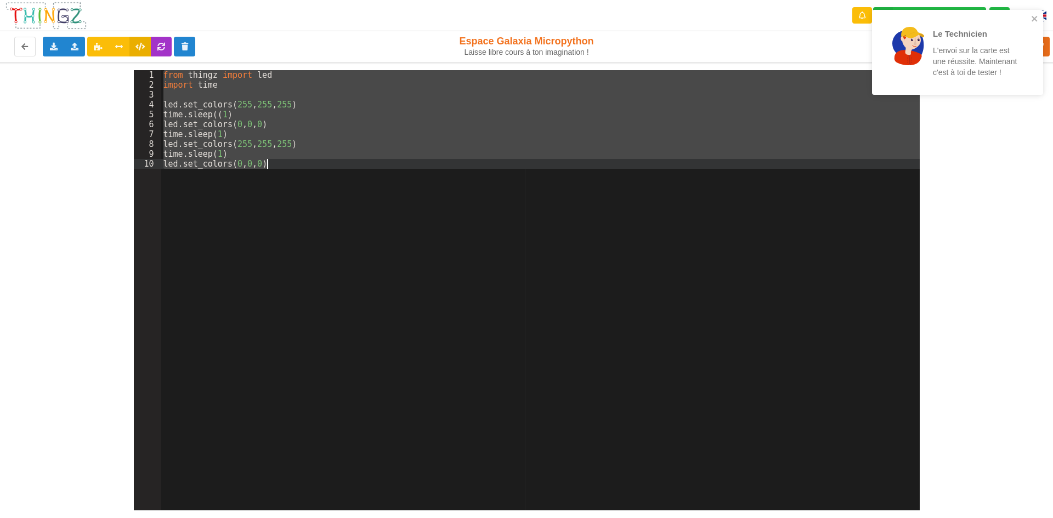
click at [2, 515] on div "Le Technicien L'envoi sur la carte est une réussite. Maintenant c'est à toi de …" at bounding box center [526, 259] width 1053 height 518
click at [1, 518] on div "Le Technicien L'envoi sur la carte est une réussite. Maintenant c'est à toi de …" at bounding box center [526, 259] width 1053 height 518
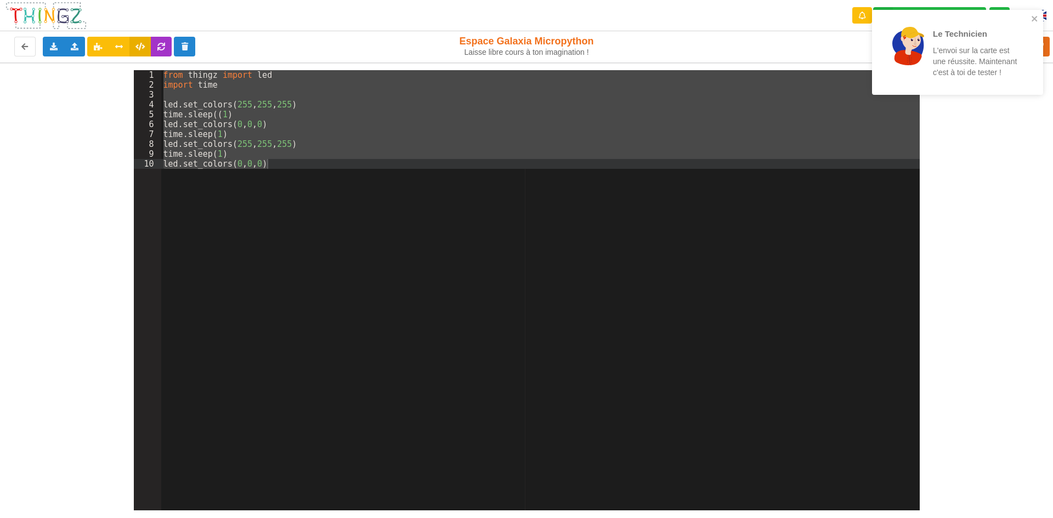
click at [1, 518] on div "Le Technicien L'envoi sur la carte est une réussite. Maintenant c'est à toi de …" at bounding box center [526, 259] width 1053 height 518
drag, startPoint x: 1, startPoint y: 518, endPoint x: 2, endPoint y: 511, distance: 6.8
click at [1, 516] on div "Le Technicien L'envoi sur la carte est une réussite. Maintenant c'est à toi de …" at bounding box center [526, 259] width 1053 height 518
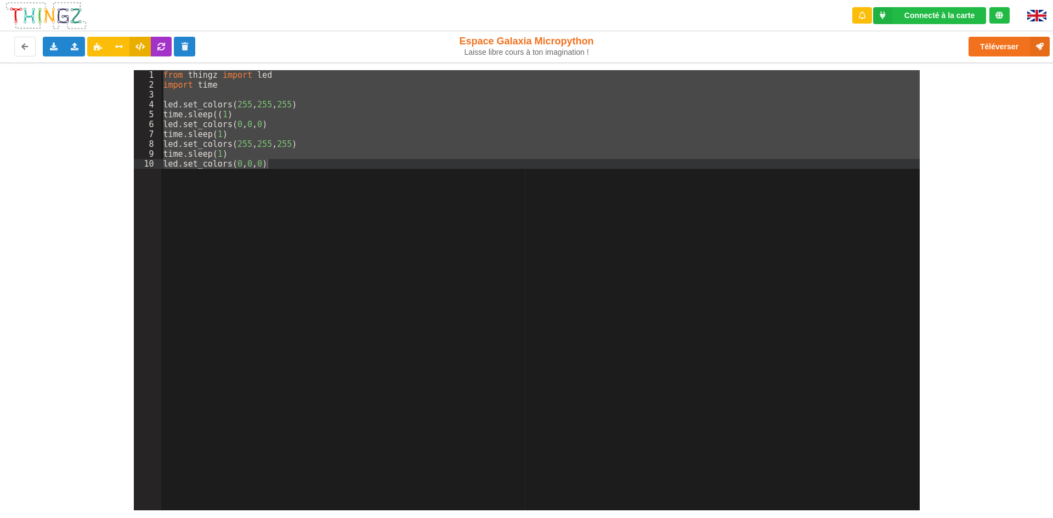
click at [47, 449] on div "1 2 3 4 5 6 7 8 9 10 from thingz import led import time led . set_colors ( 255 …" at bounding box center [526, 287] width 1069 height 448
click at [47, 448] on div "1 2 3 4 5 6 7 8 9 10 from thingz import led import time led . set_colors ( 255 …" at bounding box center [526, 287] width 1069 height 448
click at [48, 448] on div "1 2 3 4 5 6 7 8 9 10 from thingz import led import time led . set_colors ( 255 …" at bounding box center [526, 287] width 1069 height 448
click at [49, 448] on div "1 2 3 4 5 6 7 8 9 10 from thingz import led import time led . set_colors ( 255 …" at bounding box center [526, 287] width 1069 height 448
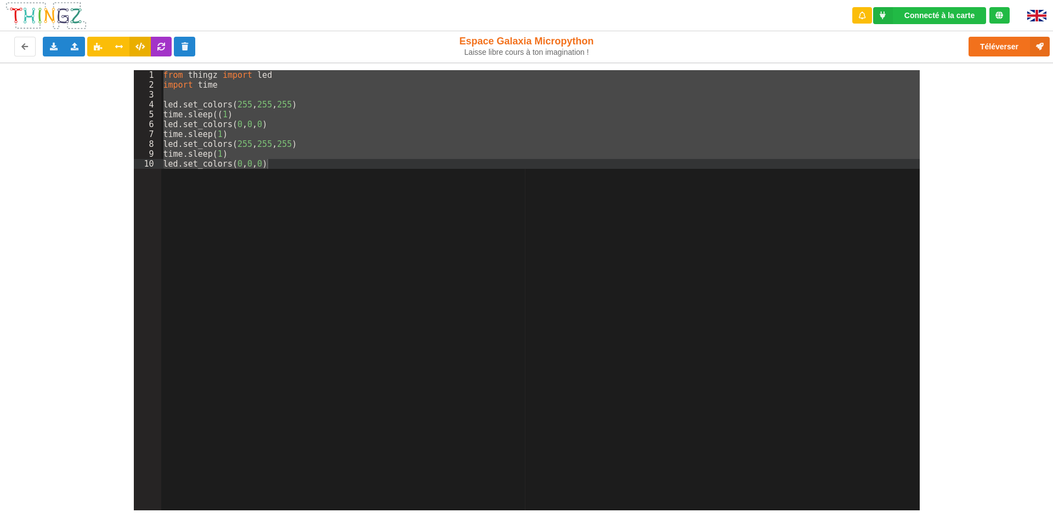
click at [50, 445] on div "1 2 3 4 5 6 7 8 9 10 from thingz import led import time led . set_colors ( 255 …" at bounding box center [526, 287] width 1069 height 448
click at [58, 443] on div "1 2 3 4 5 6 7 8 9 10 from thingz import led import time led . set_colors ( 255 …" at bounding box center [526, 287] width 1069 height 448
drag, startPoint x: 1033, startPoint y: 290, endPoint x: 1010, endPoint y: 297, distance: 24.3
click at [1020, 295] on div "1 2 3 4 5 6 7 8 9 10 from thingz import led import time led . set_colors ( 255 …" at bounding box center [526, 287] width 1069 height 448
drag, startPoint x: 1010, startPoint y: 297, endPoint x: 779, endPoint y: 211, distance: 247.0
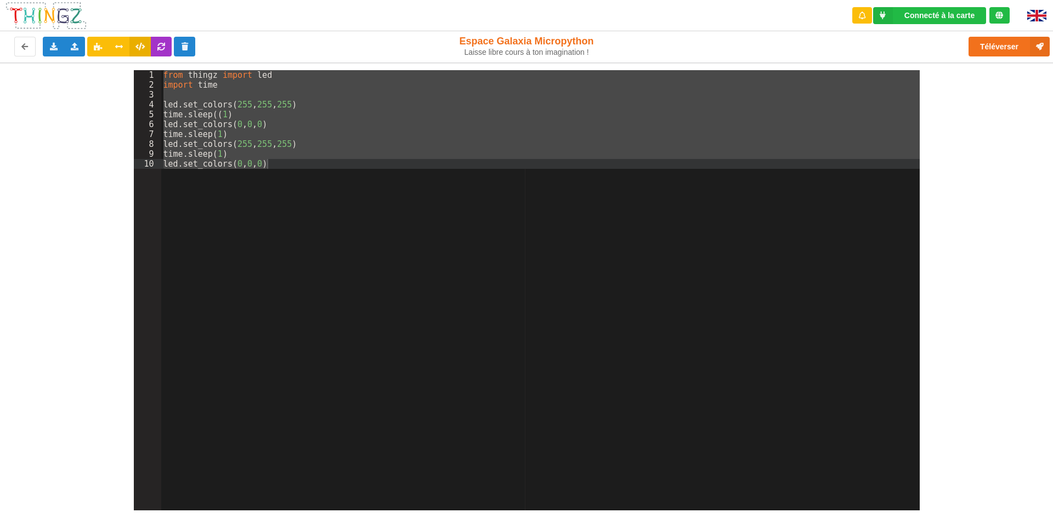
click at [942, 275] on div "1 2 3 4 5 6 7 8 9 10 from thingz import led import time led . set_colors ( 255 …" at bounding box center [526, 287] width 1069 height 448
click at [501, 250] on div "from thingz import led import time led . set_colors ( 255 , 255 , 255 ) time . …" at bounding box center [540, 290] width 759 height 440
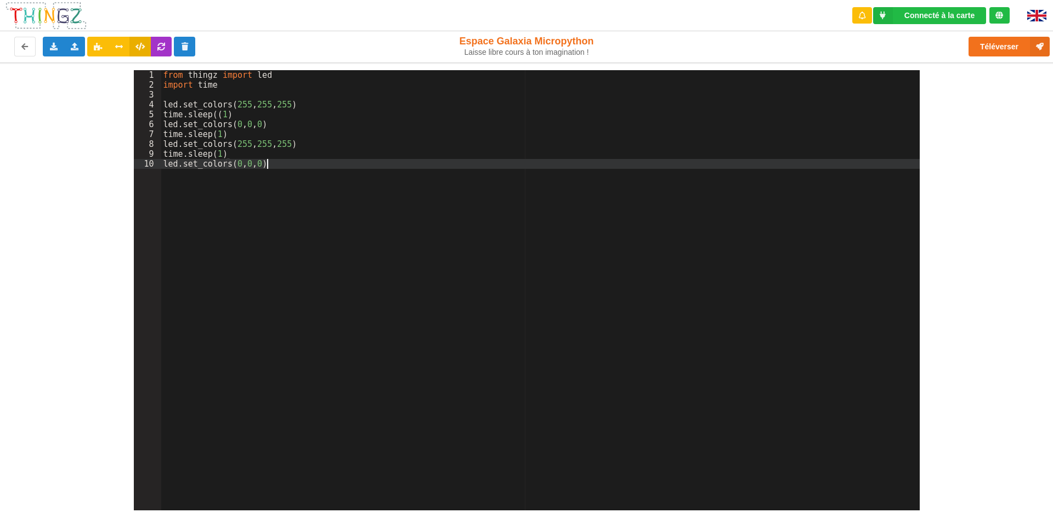
drag, startPoint x: 38, startPoint y: 286, endPoint x: 47, endPoint y: 278, distance: 11.7
click at [40, 285] on div "1 2 3 4 5 6 7 8 9 10 from thingz import led import time led . set_colors ( 255 …" at bounding box center [526, 287] width 1069 height 448
drag, startPoint x: 22, startPoint y: 175, endPoint x: 478, endPoint y: 135, distance: 458.1
click at [478, 135] on div "1 2 3 4 5 6 7 8 9 10 from thingz import led import time led . set_colors ( 255 …" at bounding box center [526, 287] width 1069 height 448
click at [1038, 43] on icon at bounding box center [1040, 47] width 20 height 20
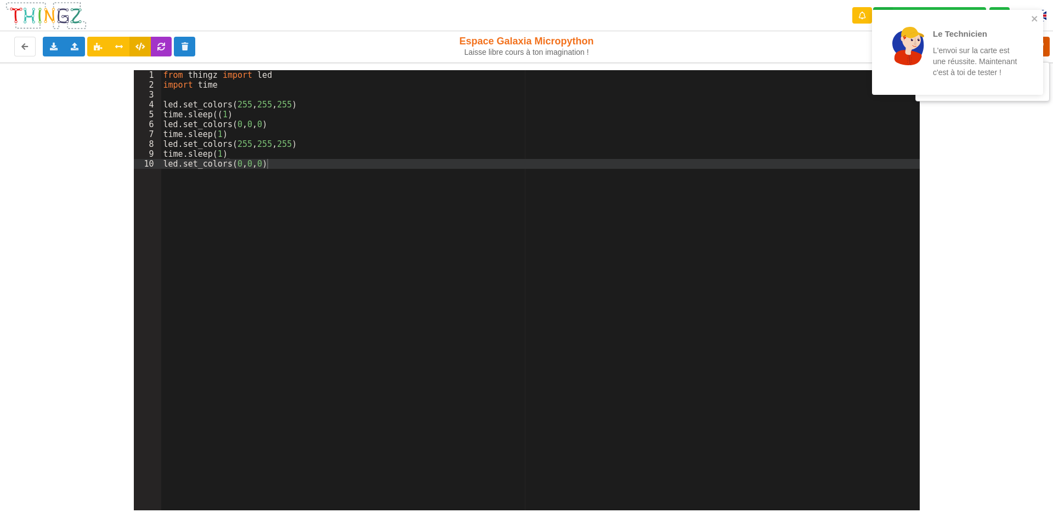
click at [1048, 48] on icon at bounding box center [1040, 47] width 20 height 20
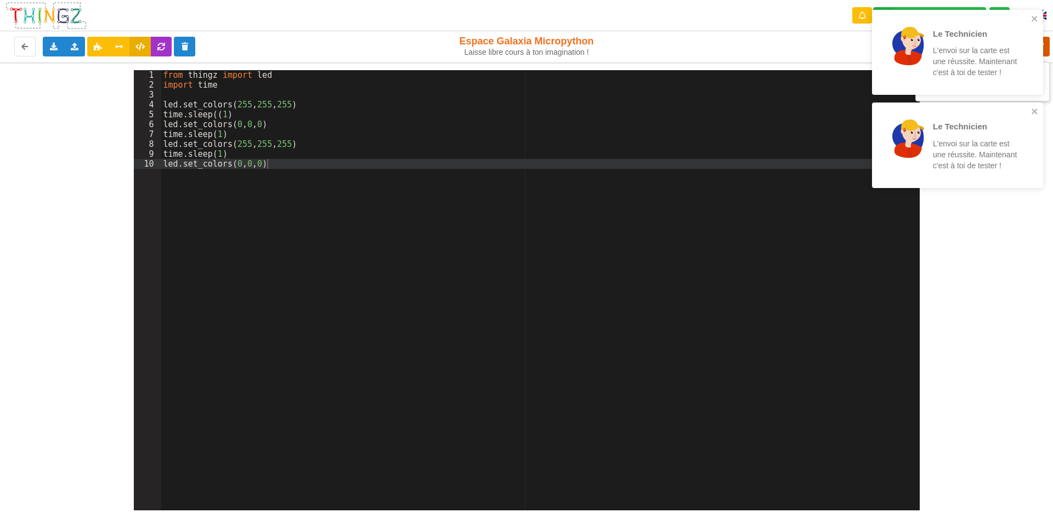
click at [1047, 44] on icon at bounding box center [1040, 47] width 20 height 20
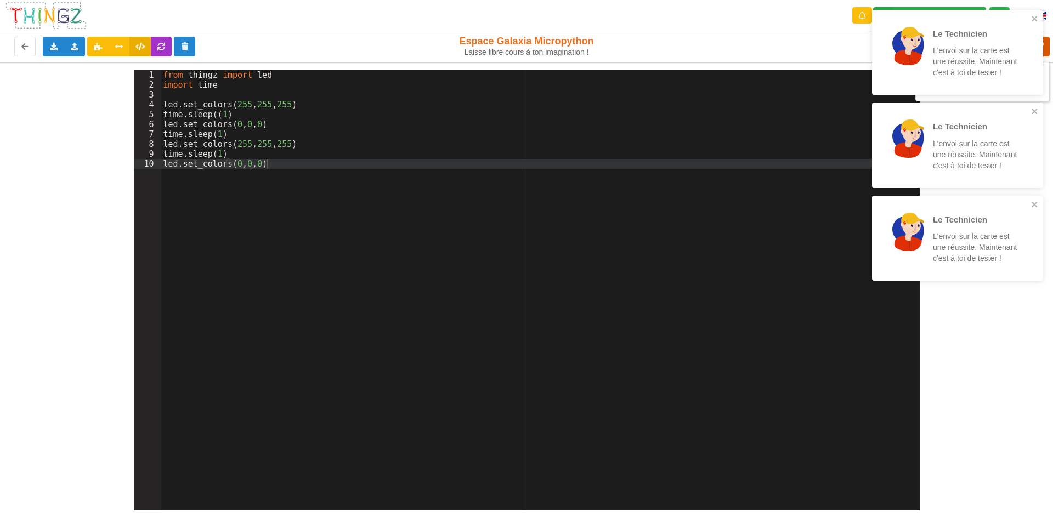
click at [1047, 44] on icon at bounding box center [1040, 47] width 20 height 20
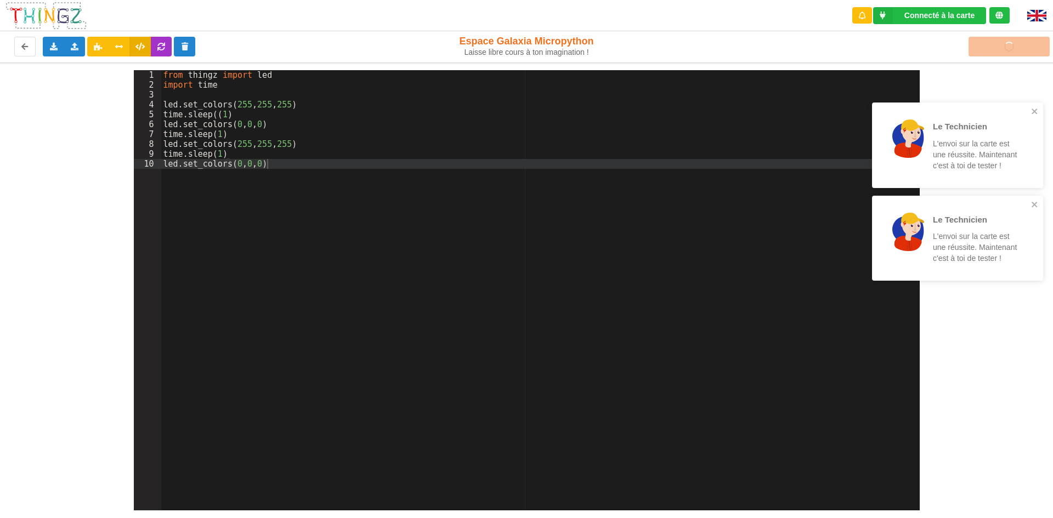
click at [1045, 44] on div "Le Technicien L'envoi sur la carte est une réussite. Maintenant c'est à toi de …" at bounding box center [958, 149] width 176 height 283
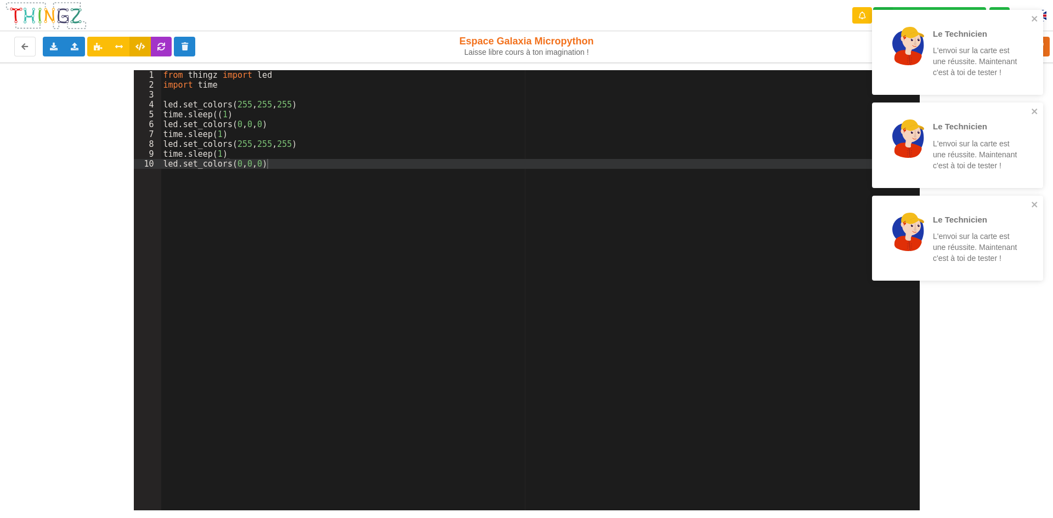
click at [1045, 44] on div "Le Technicien L'envoi sur la carte est une réussite. Maintenant c'est à toi de …" at bounding box center [958, 149] width 176 height 283
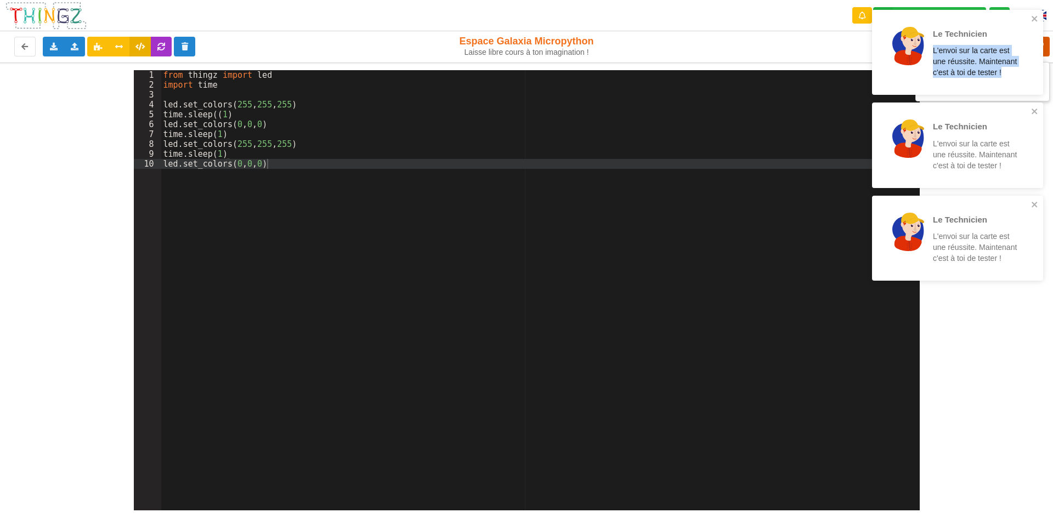
click at [1047, 44] on icon at bounding box center [1040, 47] width 20 height 20
click at [1047, 44] on div "Téléverser" at bounding box center [842, 46] width 432 height 35
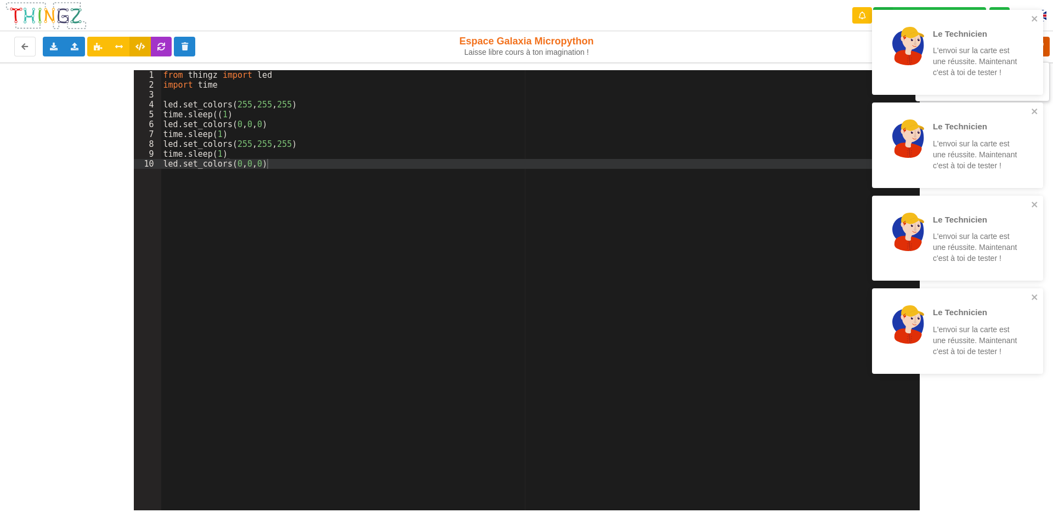
click at [1047, 46] on icon at bounding box center [1040, 47] width 20 height 20
click at [1047, 46] on div "Téléverser" at bounding box center [842, 46] width 432 height 35
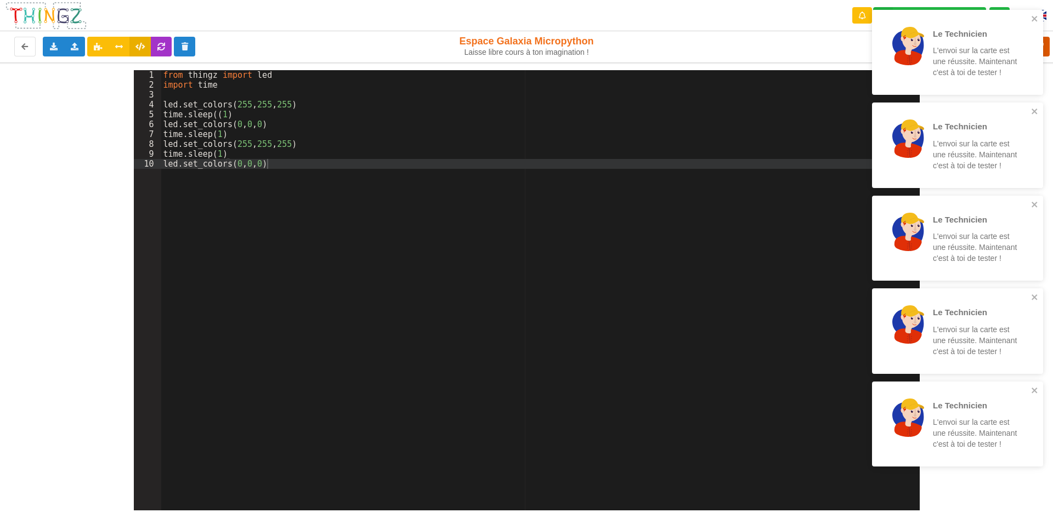
click at [1047, 46] on icon at bounding box center [1040, 47] width 20 height 20
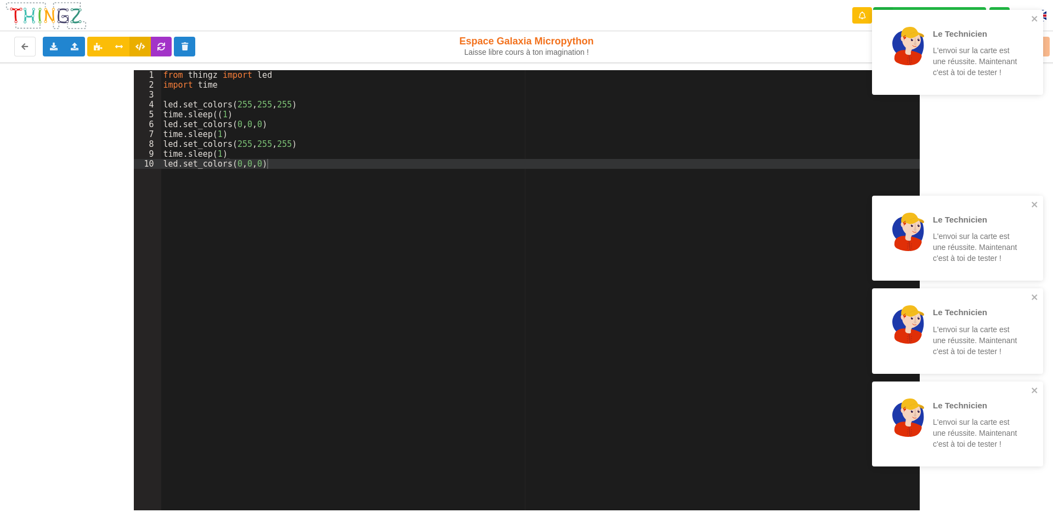
click at [1047, 46] on div "Téléverser" at bounding box center [842, 46] width 432 height 35
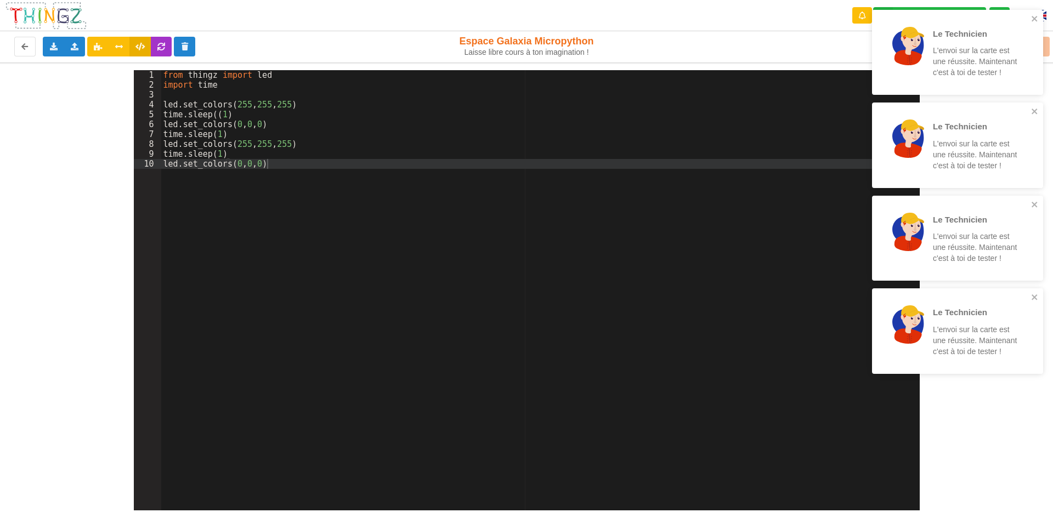
click at [1053, 46] on div "Téléverser" at bounding box center [842, 46] width 432 height 35
click at [1049, 46] on div "Téléverser" at bounding box center [842, 46] width 432 height 35
click at [1048, 44] on div "Téléverser" at bounding box center [842, 46] width 432 height 35
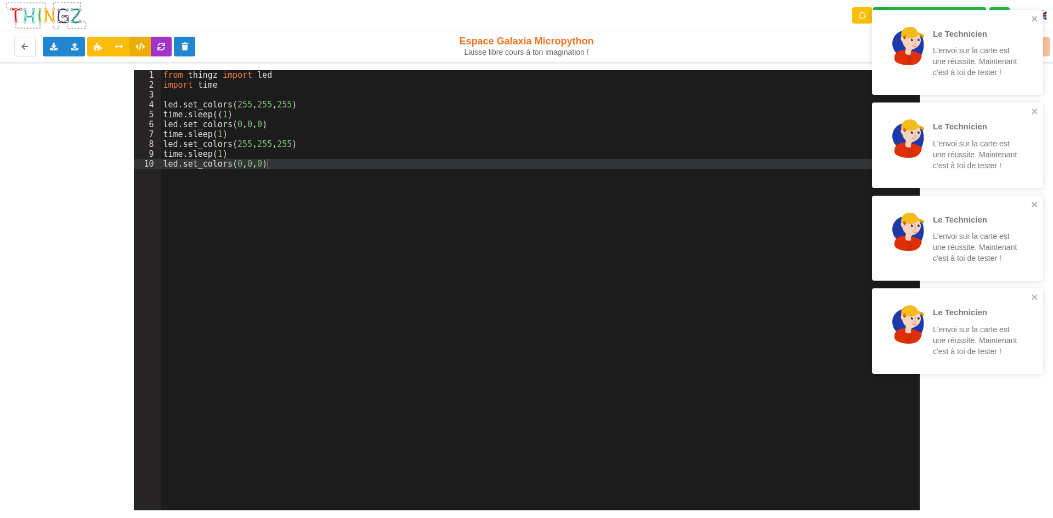
click at [1048, 44] on div "Téléverser" at bounding box center [842, 46] width 432 height 35
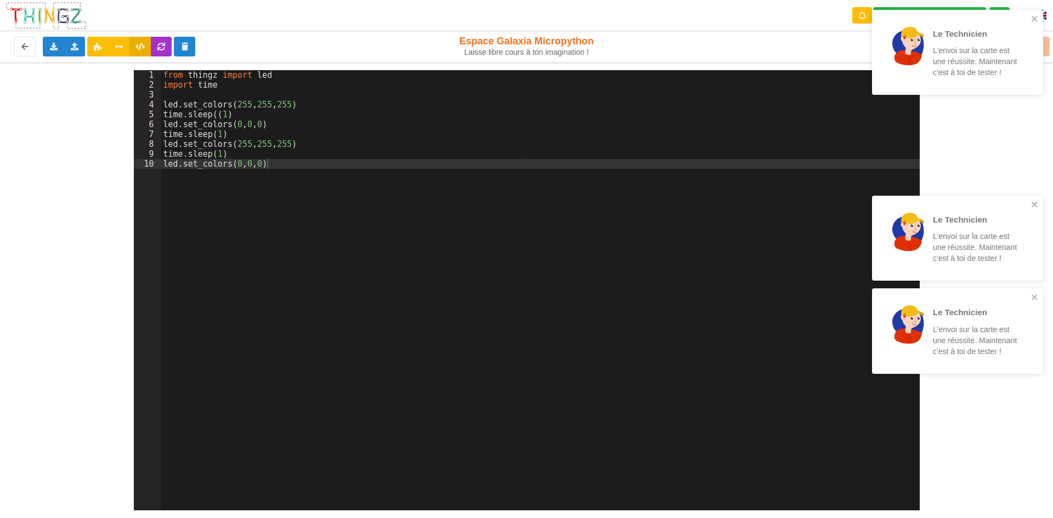
click at [1048, 44] on div "Téléverser" at bounding box center [842, 46] width 432 height 35
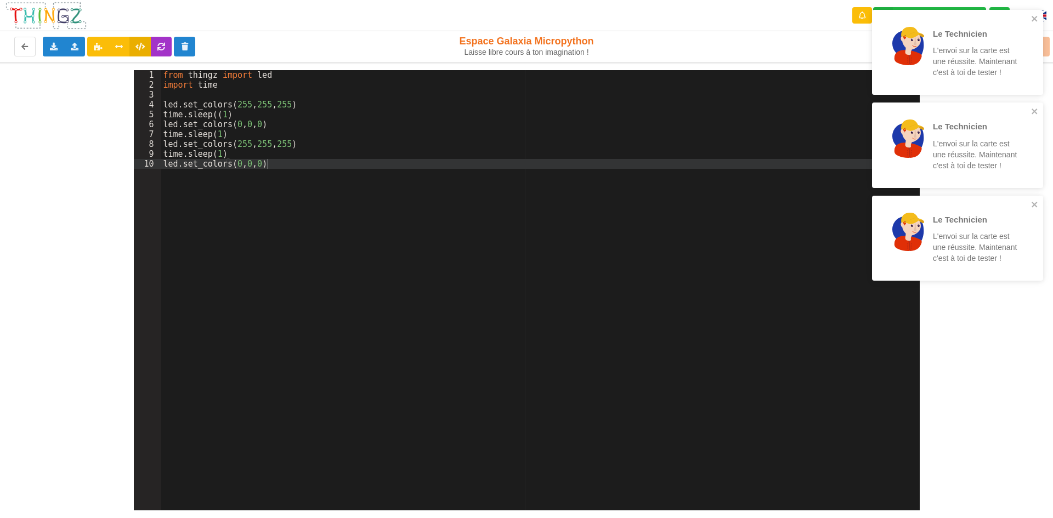
click at [1048, 44] on div "Téléverser" at bounding box center [842, 46] width 432 height 35
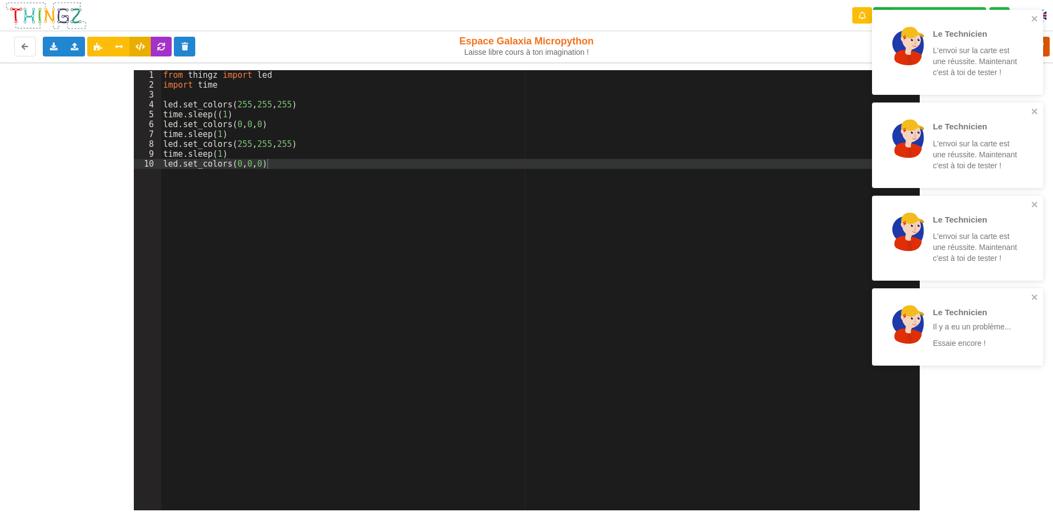
click at [1048, 44] on icon at bounding box center [1040, 47] width 20 height 20
click at [1048, 44] on div "Téléverser" at bounding box center [842, 46] width 432 height 35
drag, startPoint x: 1029, startPoint y: 20, endPoint x: 1029, endPoint y: 12, distance: 7.7
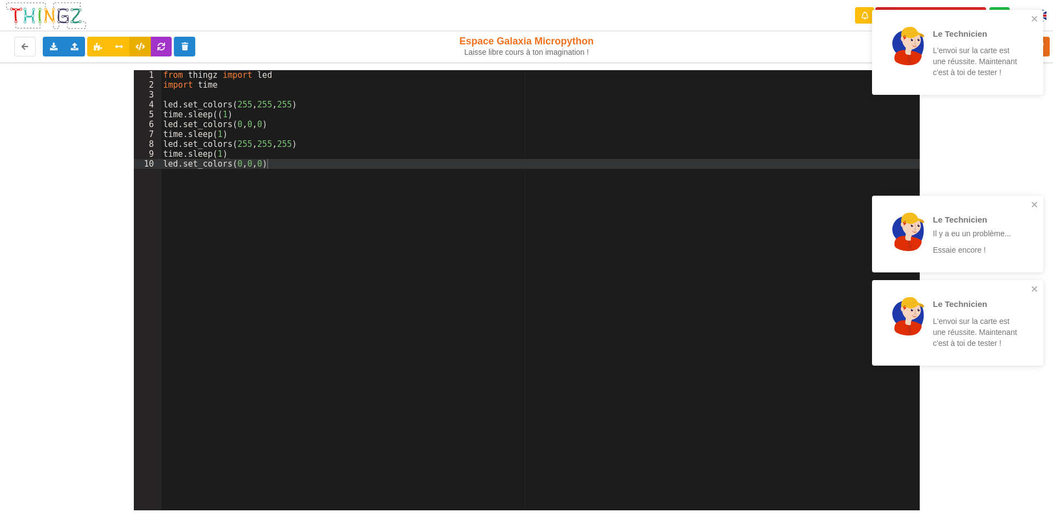
drag, startPoint x: 1029, startPoint y: 17, endPoint x: 1040, endPoint y: 1, distance: 19.8
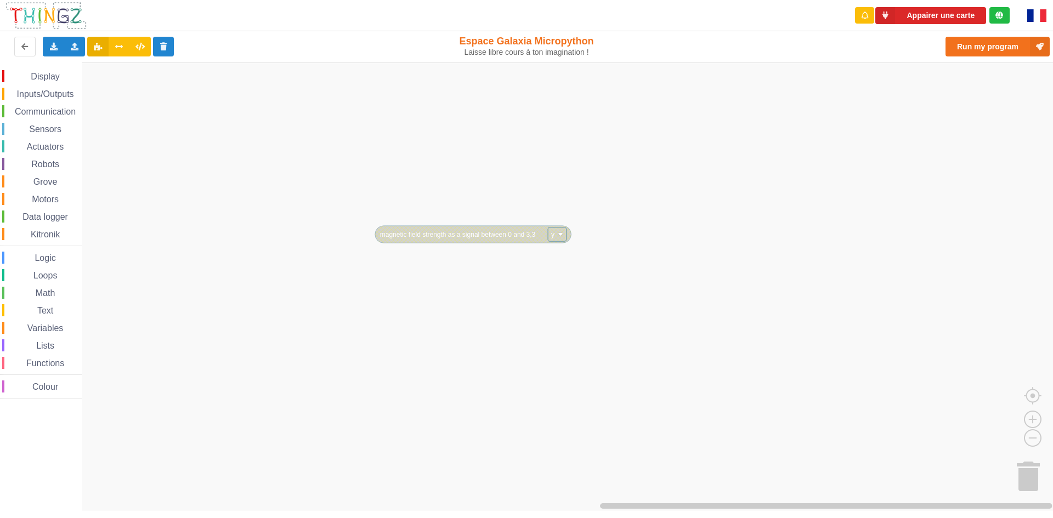
drag, startPoint x: 0, startPoint y: 0, endPoint x: 1038, endPoint y: 24, distance: 1038.6
drag, startPoint x: 1038, startPoint y: 24, endPoint x: 1034, endPoint y: 29, distance: 7.0
drag, startPoint x: 845, startPoint y: 172, endPoint x: 839, endPoint y: 174, distance: 6.3
click at [1038, 7] on div at bounding box center [1040, 15] width 42 height 31
click at [1041, 10] on img at bounding box center [1036, 15] width 19 height 13
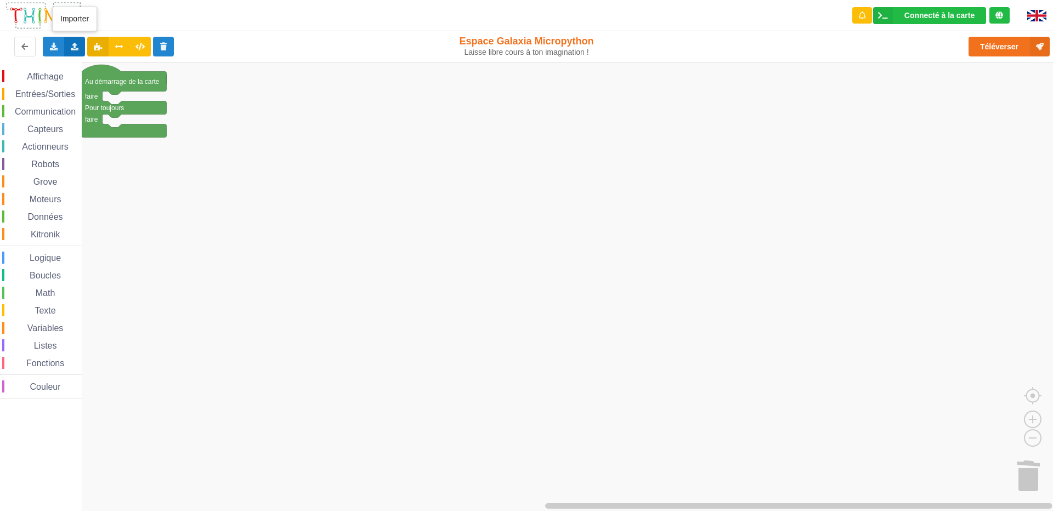
click at [73, 43] on icon at bounding box center [74, 46] width 9 height 7
click at [92, 82] on div "Importer du code Python" at bounding box center [144, 87] width 146 height 20
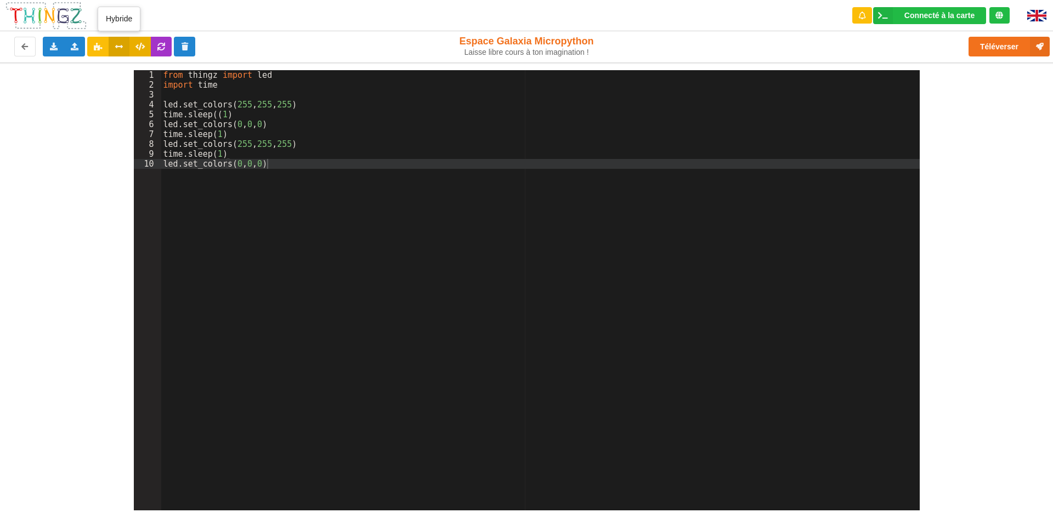
click at [117, 44] on icon at bounding box center [119, 46] width 9 height 7
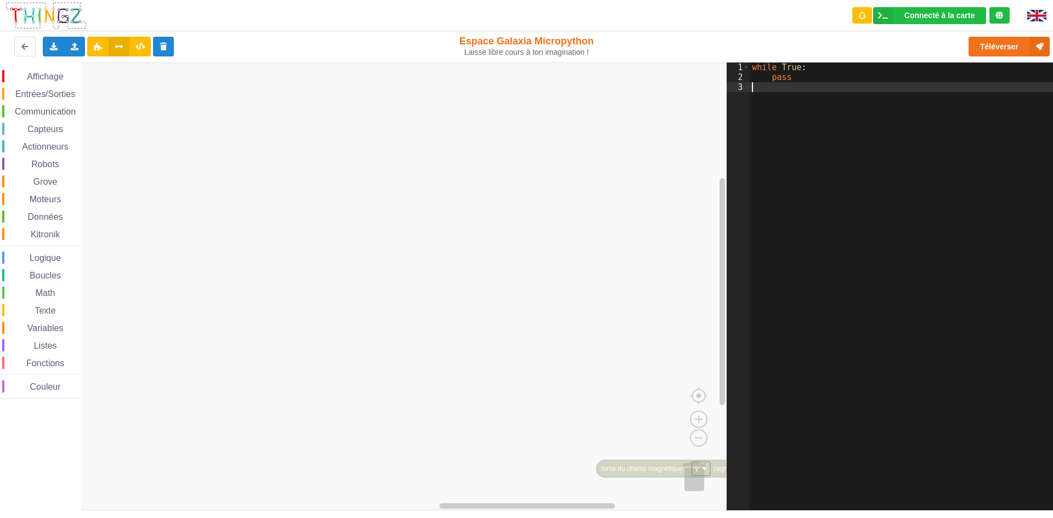
drag, startPoint x: 824, startPoint y: 250, endPoint x: 408, endPoint y: 251, distance: 416.9
click at [404, 253] on div "Affichage Entrées/Sorties Communication Capteurs Actionneurs Robots Grove Moteu…" at bounding box center [526, 287] width 1069 height 448
drag, startPoint x: 814, startPoint y: 195, endPoint x: 73, endPoint y: 50, distance: 755.1
click at [73, 49] on icon at bounding box center [74, 46] width 9 height 7
click at [137, 86] on span "Importer du code Python" at bounding box center [136, 86] width 84 height 9
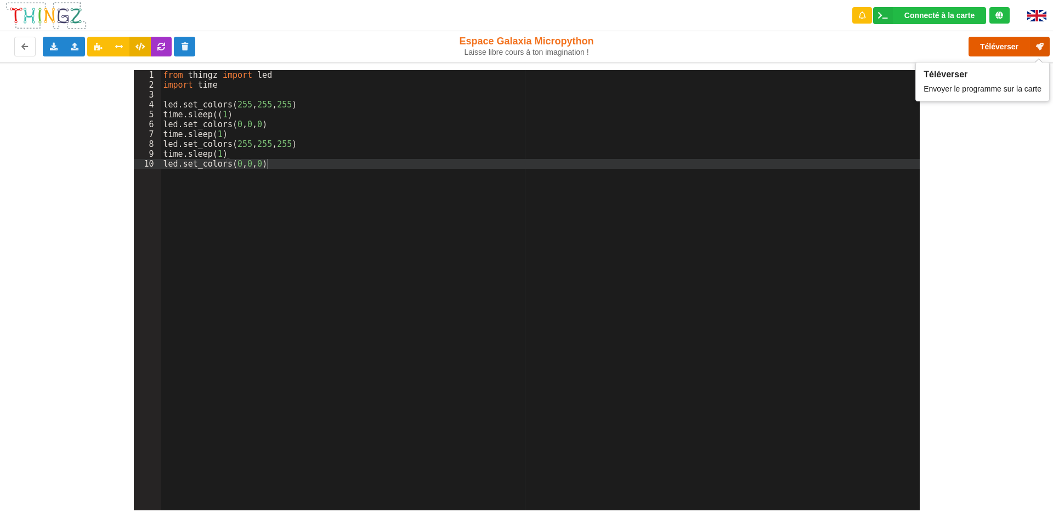
click at [1012, 45] on button "Téléverser" at bounding box center [1009, 47] width 81 height 20
click at [1032, 310] on div "1 2 3 4 5 6 7 8 9 10 from thingz import led import time led . set_colors ( 255 …" at bounding box center [526, 287] width 1069 height 448
click at [1043, 44] on icon at bounding box center [1040, 47] width 20 height 20
